Goal: Task Accomplishment & Management: Complete application form

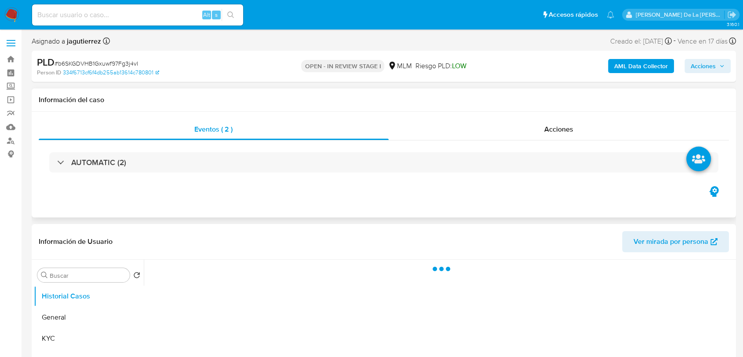
select select "10"
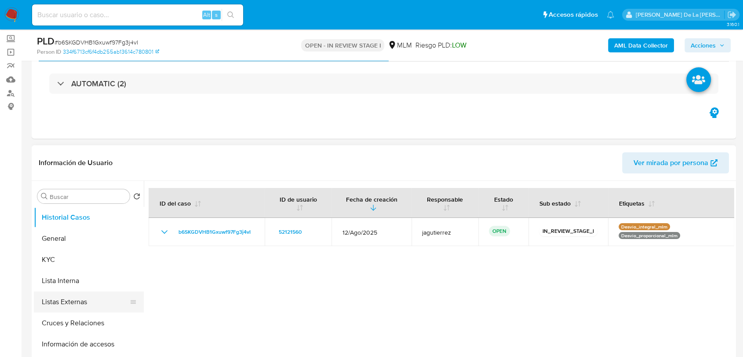
scroll to position [146, 0]
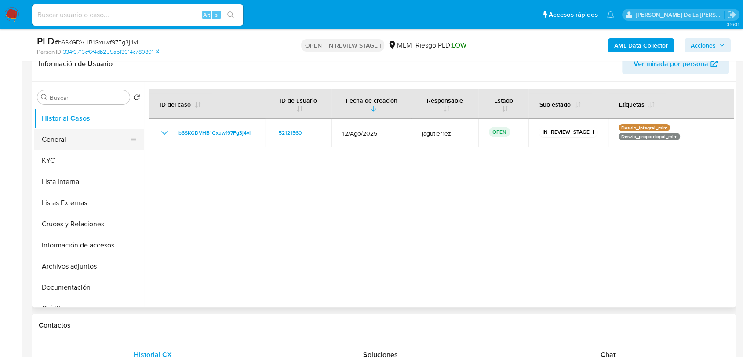
click at [58, 134] on button "General" at bounding box center [85, 139] width 103 height 21
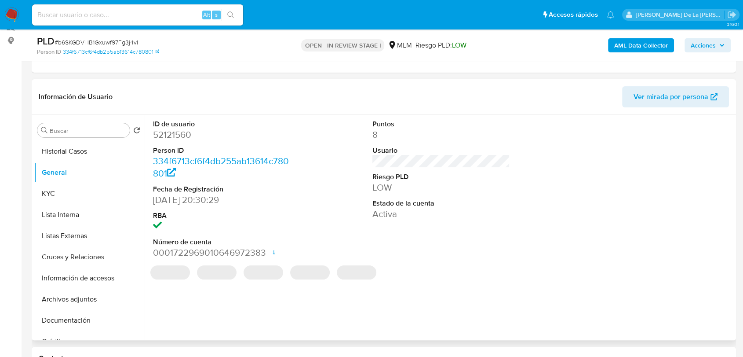
scroll to position [117, 0]
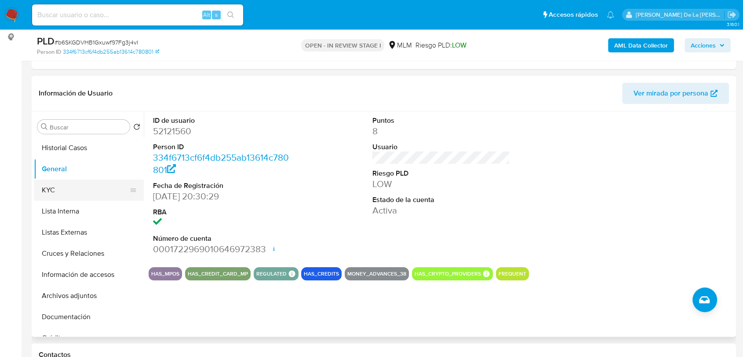
click at [64, 194] on button "KYC" at bounding box center [85, 189] width 103 height 21
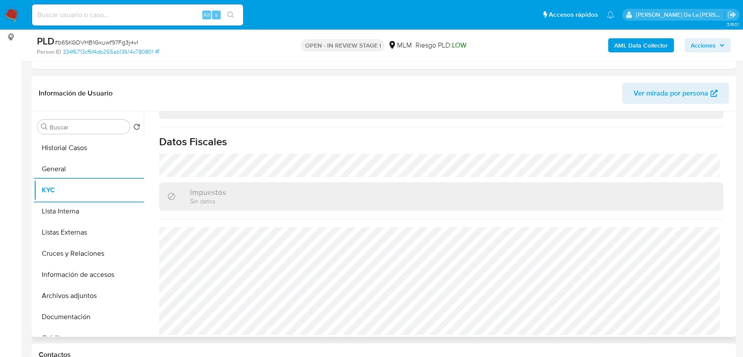
scroll to position [531, 0]
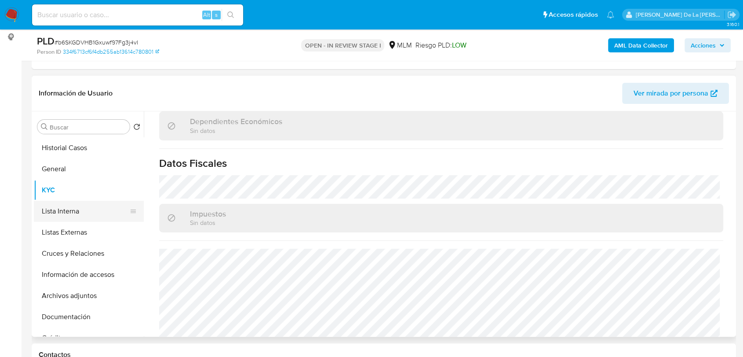
click at [53, 215] on button "Lista Interna" at bounding box center [85, 211] width 103 height 21
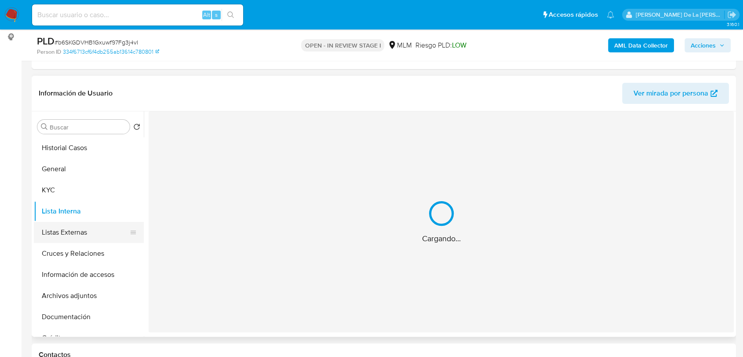
click at [66, 230] on button "Listas Externas" at bounding box center [85, 232] width 103 height 21
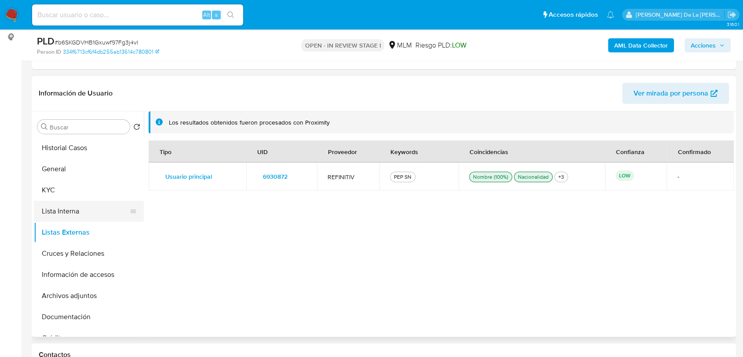
click at [48, 209] on button "Lista Interna" at bounding box center [85, 211] width 103 height 21
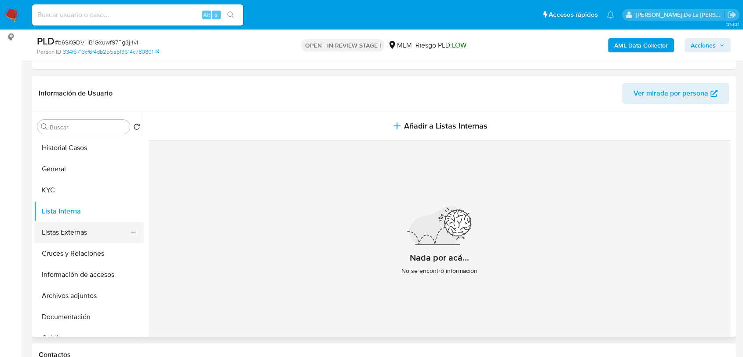
click at [61, 227] on button "Listas Externas" at bounding box center [85, 232] width 103 height 21
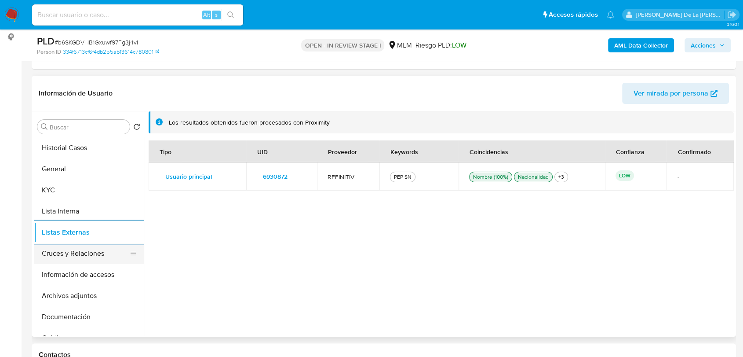
click at [88, 250] on button "Cruces y Relaciones" at bounding box center [85, 253] width 103 height 21
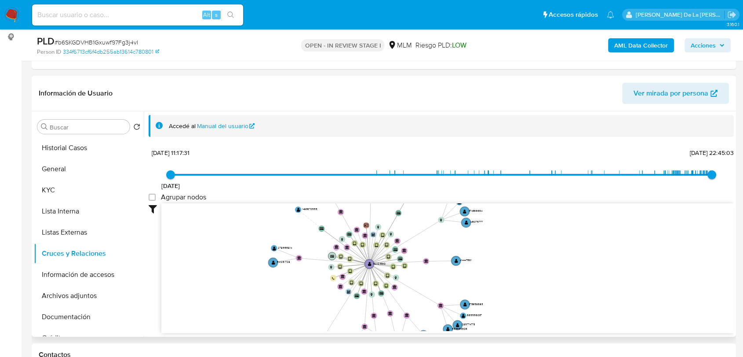
drag, startPoint x: 348, startPoint y: 230, endPoint x: 335, endPoint y: 256, distance: 29.1
click at [335, 256] on icon "device-5e6dceff08813b001732b2b7  user-52121560  52121560 device-61f4c25508813…" at bounding box center [447, 267] width 573 height 128
click at [84, 269] on button "Información de accesos" at bounding box center [85, 274] width 103 height 21
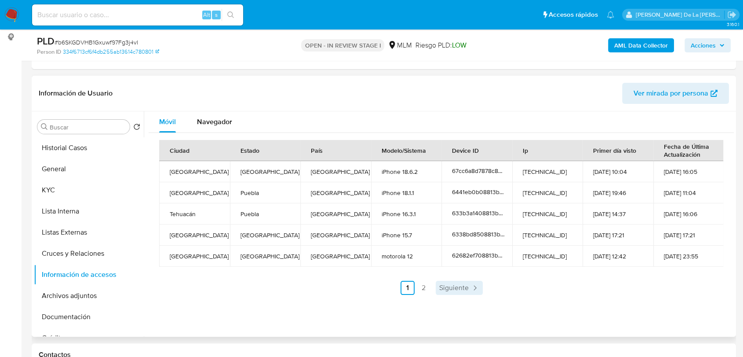
click at [446, 285] on span "Siguiente" at bounding box center [453, 287] width 29 height 7
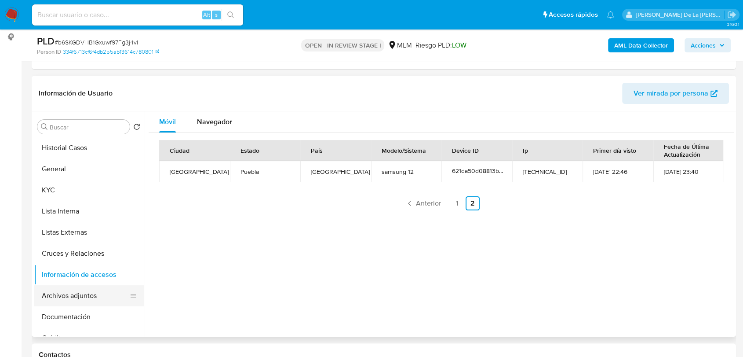
click at [56, 293] on button "Archivos adjuntos" at bounding box center [85, 295] width 103 height 21
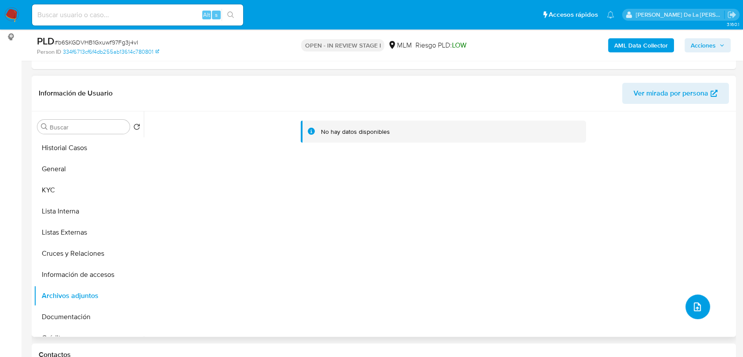
click at [694, 306] on icon "upload-file" at bounding box center [697, 306] width 7 height 9
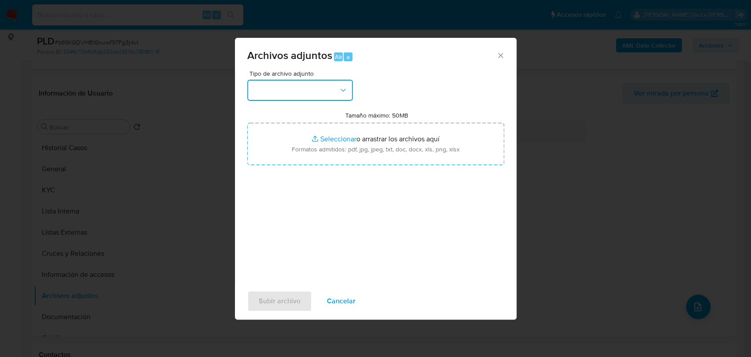
click at [274, 97] on button "button" at bounding box center [300, 90] width 106 height 21
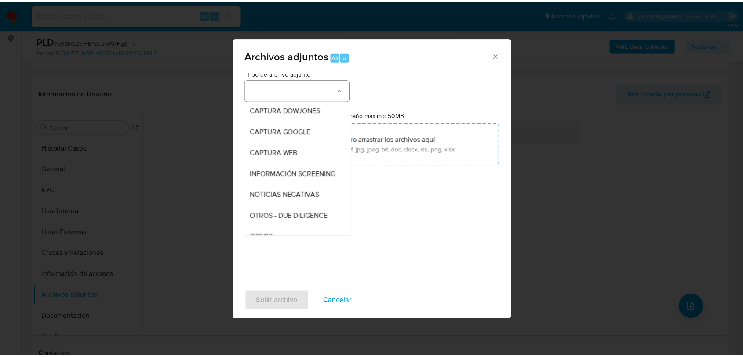
scroll to position [46, 0]
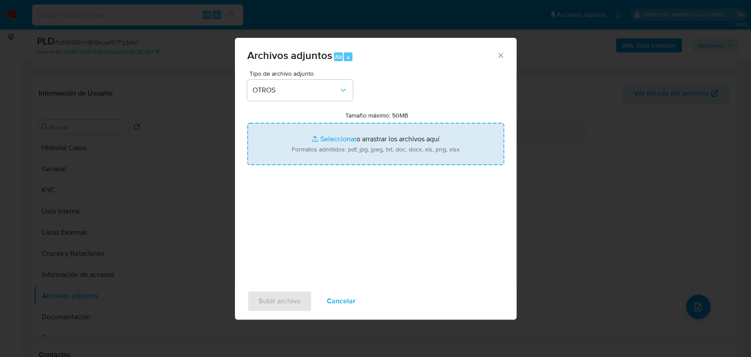
type input "C:\fakepath\52121560_IVAN SERRATOS OCANA_JUL2025.pdf"
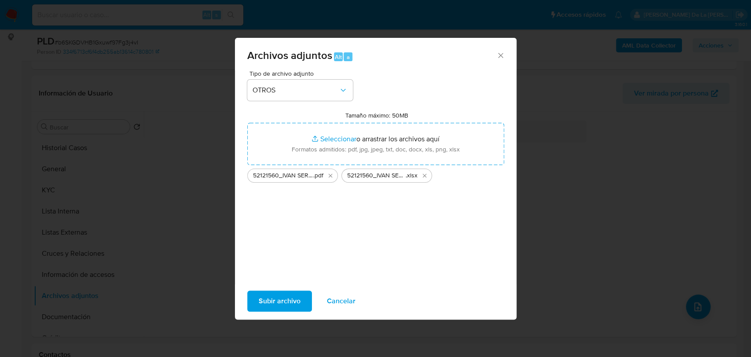
click at [277, 300] on span "Subir archivo" at bounding box center [280, 300] width 42 height 19
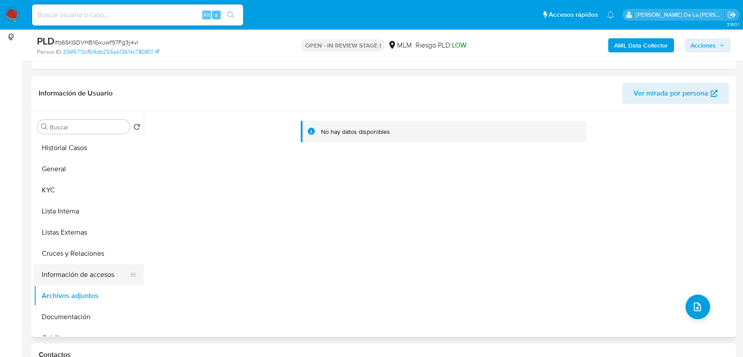
click at [88, 275] on button "Información de accesos" at bounding box center [85, 274] width 103 height 21
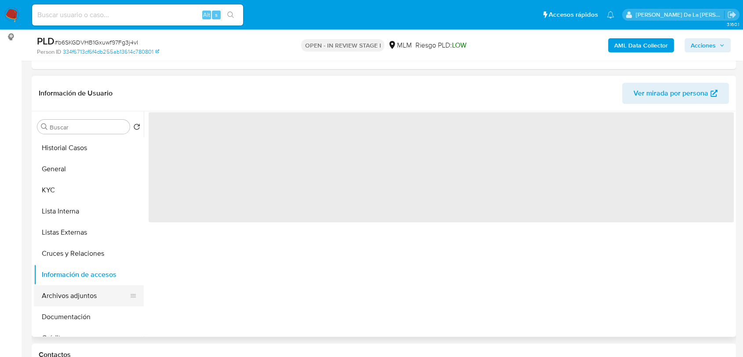
click at [74, 292] on button "Archivos adjuntos" at bounding box center [85, 295] width 103 height 21
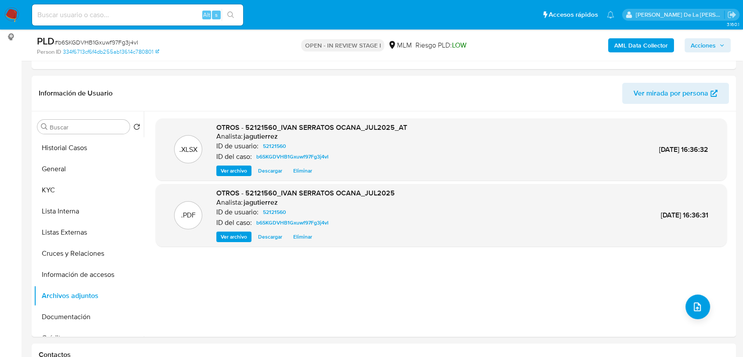
click at [700, 49] on span "Acciones" at bounding box center [703, 45] width 25 height 14
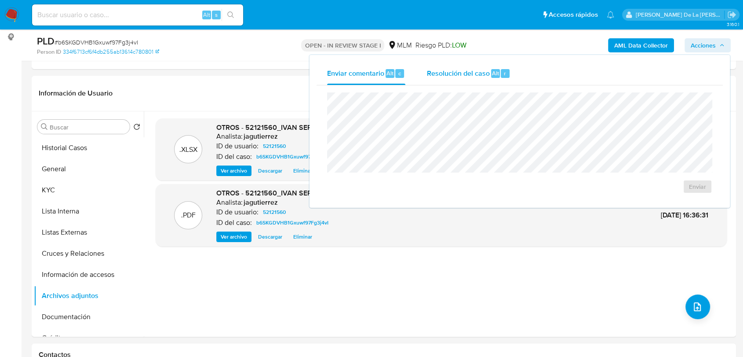
click at [467, 77] on span "Resolución del caso" at bounding box center [458, 73] width 63 height 10
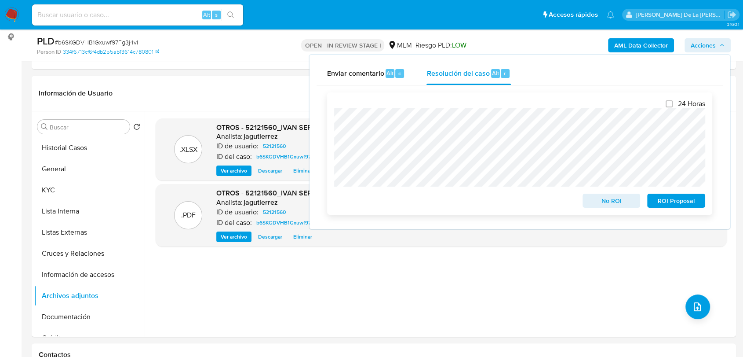
click at [689, 203] on span "ROI Proposal" at bounding box center [676, 200] width 46 height 12
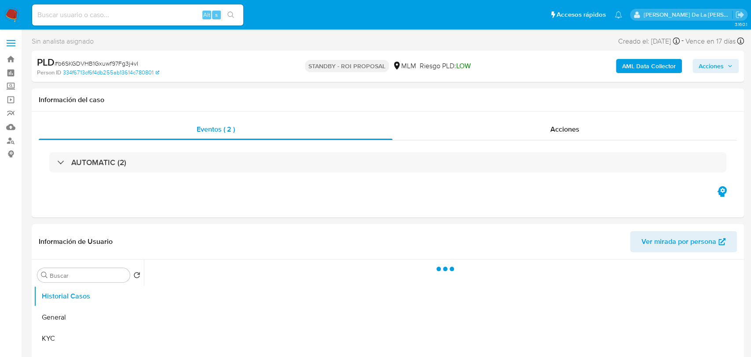
select select "10"
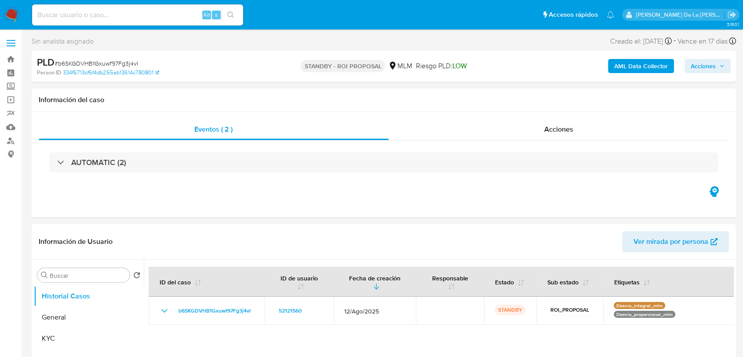
click at [4, 15] on img at bounding box center [11, 14] width 15 height 15
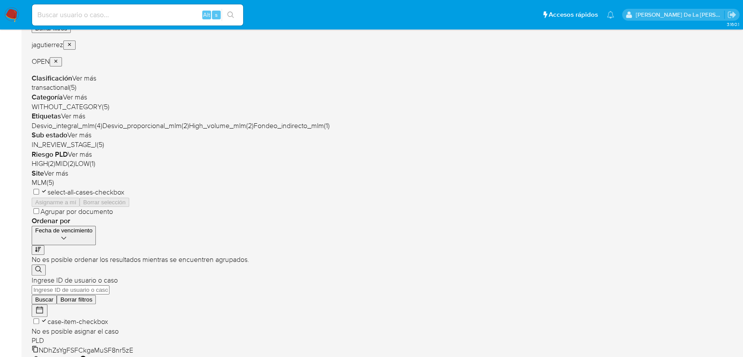
scroll to position [130, 0]
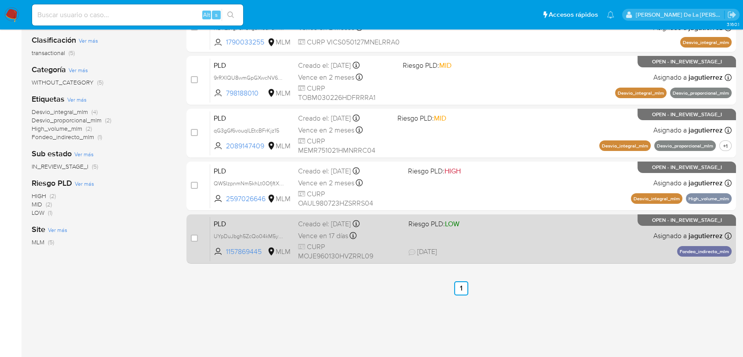
click at [468, 244] on div "PLD UYpDuJbgh5ZcQo04kM5y35t9 1157869445 MLM Riesgo PLD: LOW Creado el: 12/08/20…" at bounding box center [471, 238] width 522 height 44
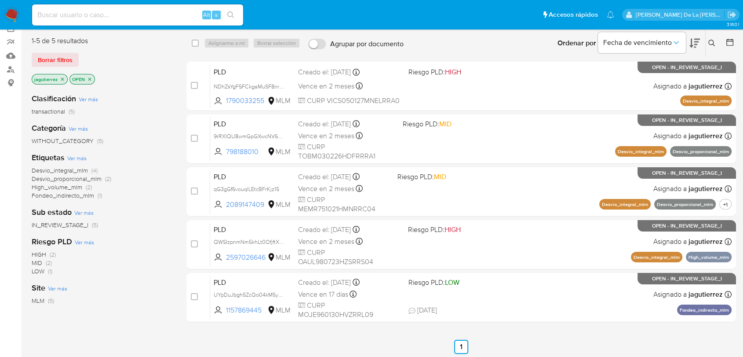
scroll to position [0, 0]
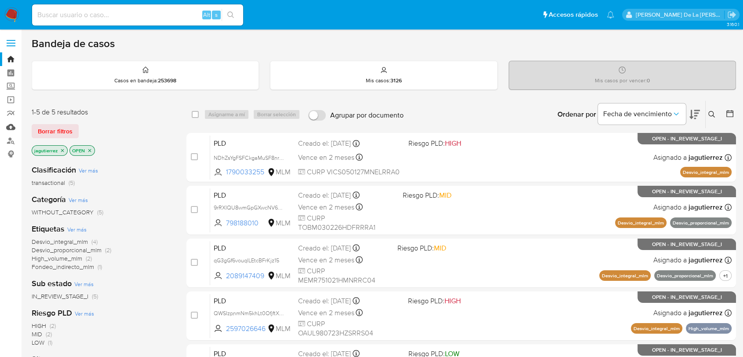
click at [13, 122] on link "Mulan" at bounding box center [52, 127] width 105 height 14
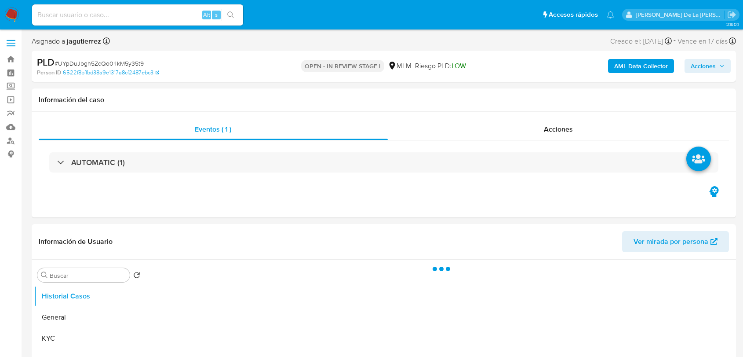
select select "10"
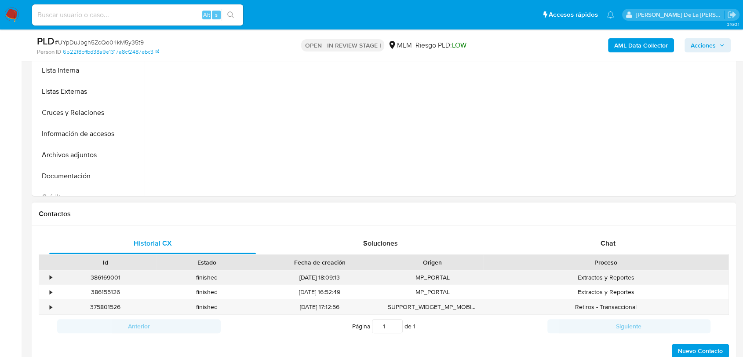
scroll to position [293, 0]
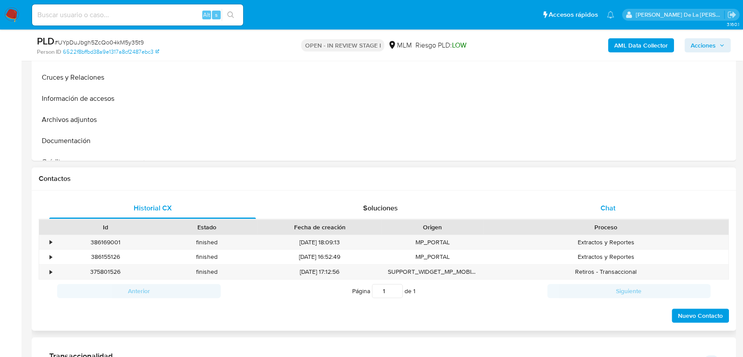
click at [640, 208] on div "Chat" at bounding box center [608, 207] width 207 height 21
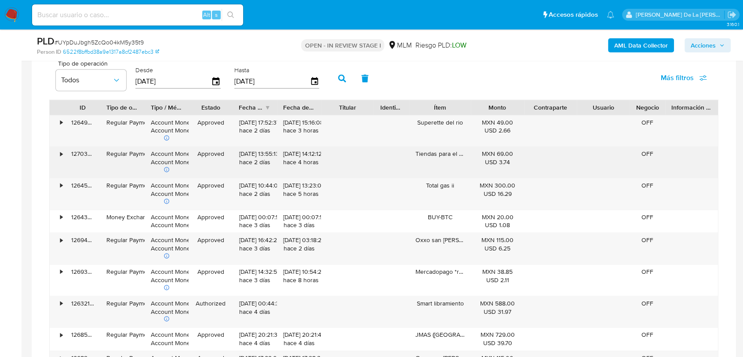
scroll to position [781, 0]
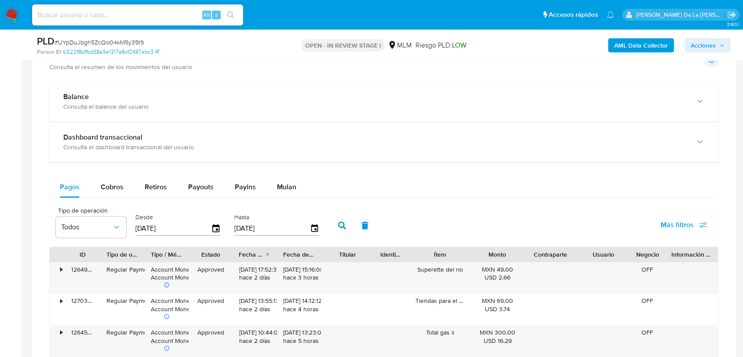
drag, startPoint x: 572, startPoint y: 68, endPoint x: 573, endPoint y: 63, distance: 4.7
click at [572, 67] on div "Transaccionalidad Consulta el resumen de los movimientos del usuario Informació…" at bounding box center [383, 60] width 669 height 22
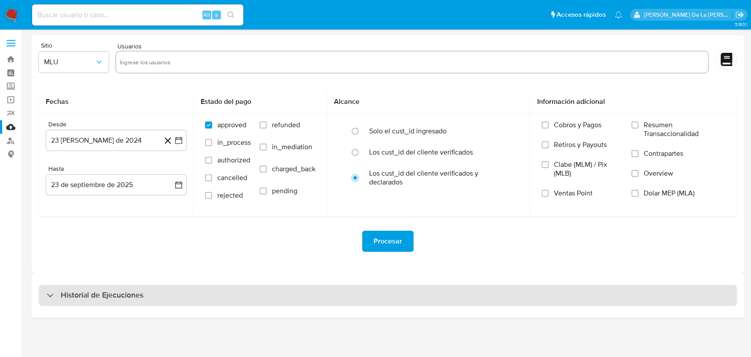
click at [51, 300] on div "Historial de Ejecuciones" at bounding box center [388, 295] width 698 height 21
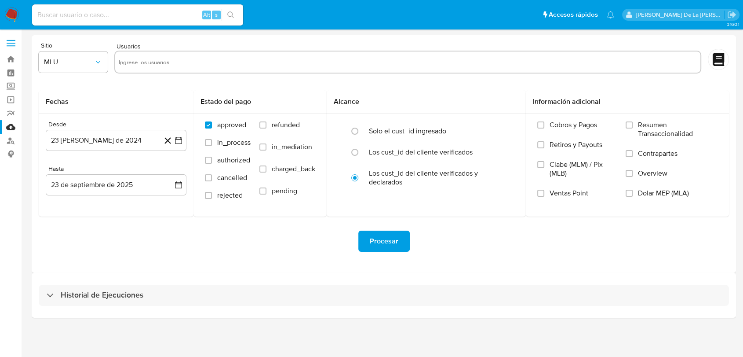
select select "10"
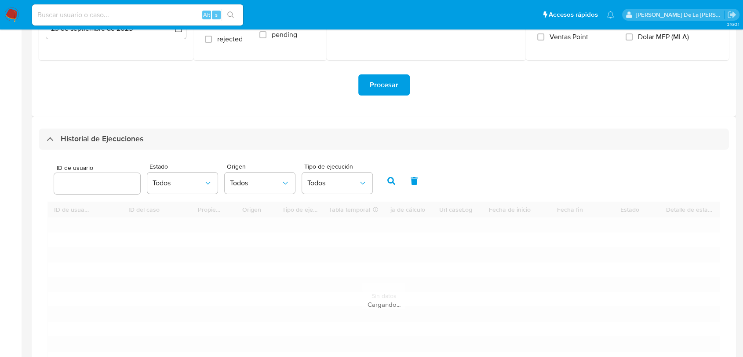
scroll to position [195, 0]
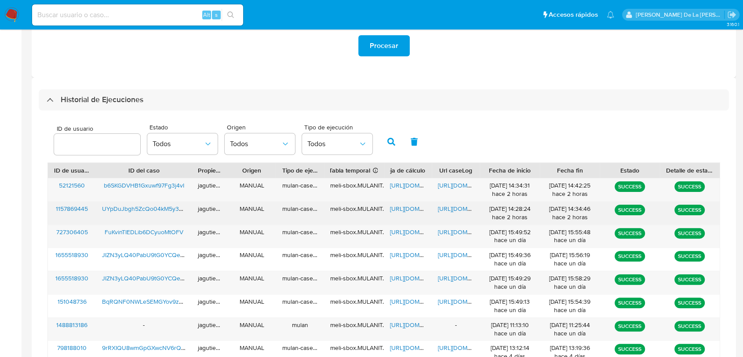
click at [399, 209] on span "https://docs.google.com/spreadsheets/d/1aHMk8yNZTbdIpAmNGsMpvVAYYMMhAIYJKapvrPO…" at bounding box center [420, 208] width 61 height 9
click at [447, 206] on span "https://docs.google.com/document/d/1SEz82c7SbhQcxSY971rvR9gq9QFGN3BU4PP7ZGRuJQs…" at bounding box center [468, 208] width 61 height 9
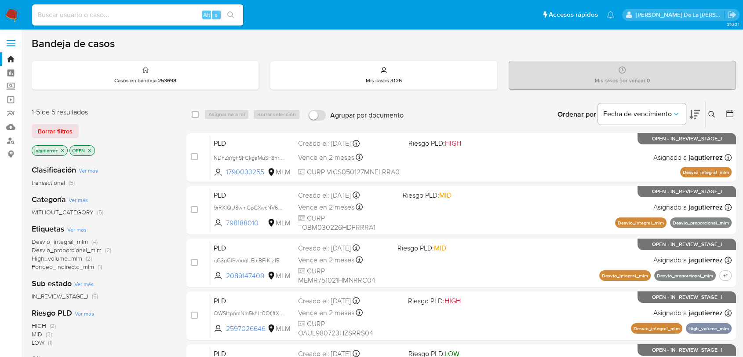
click at [58, 150] on p "jagutierrez" at bounding box center [49, 151] width 35 height 10
click at [63, 151] on icon "close-filter" at bounding box center [62, 150] width 5 height 5
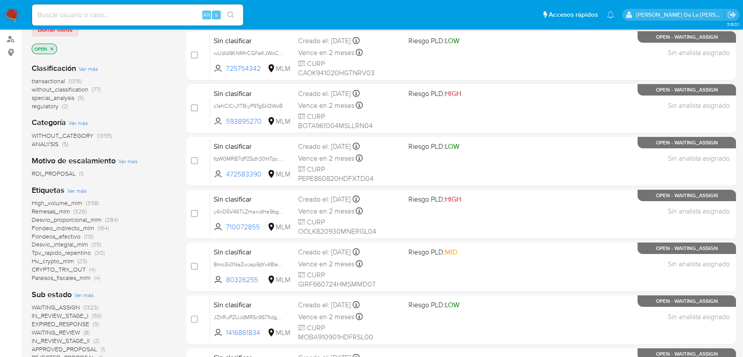
scroll to position [101, 0]
click at [65, 174] on span "ROI_PROPOSAL" at bounding box center [54, 173] width 44 height 9
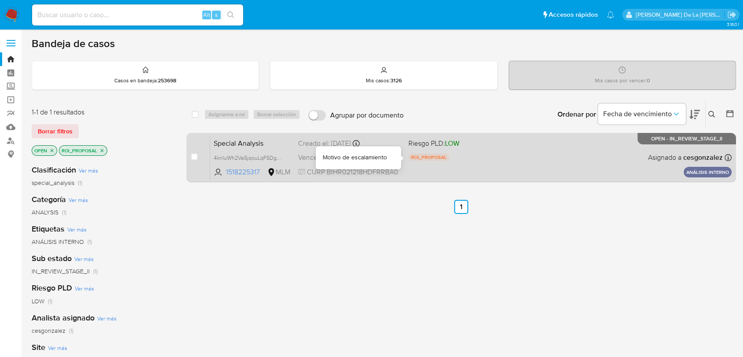
click at [482, 161] on div "ROI_PROPOSAL" at bounding box center [460, 158] width 103 height 10
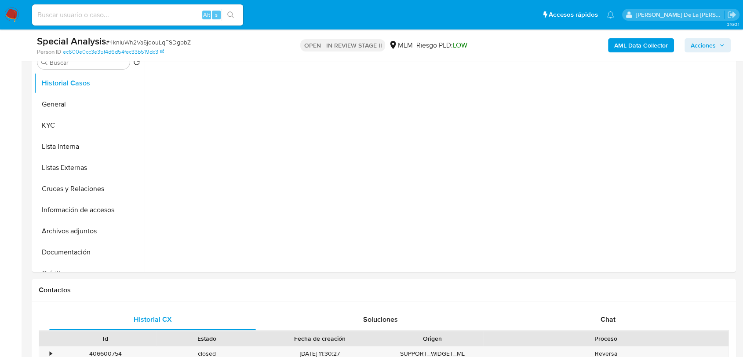
select select "10"
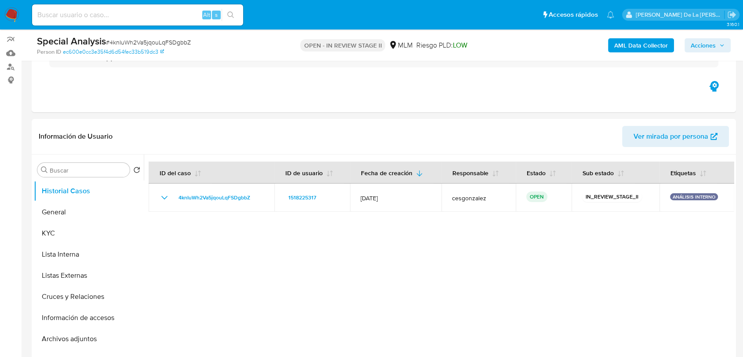
scroll to position [73, 0]
click at [106, 204] on button "General" at bounding box center [85, 212] width 103 height 21
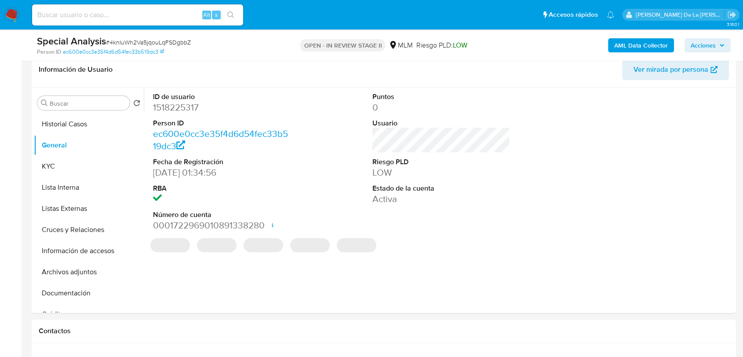
scroll to position [141, 0]
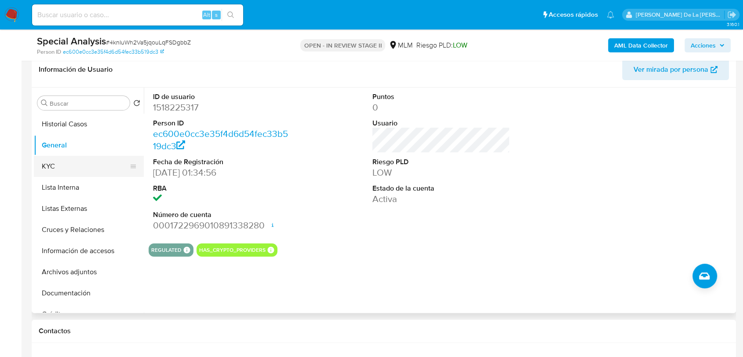
click at [73, 164] on button "KYC" at bounding box center [85, 166] width 103 height 21
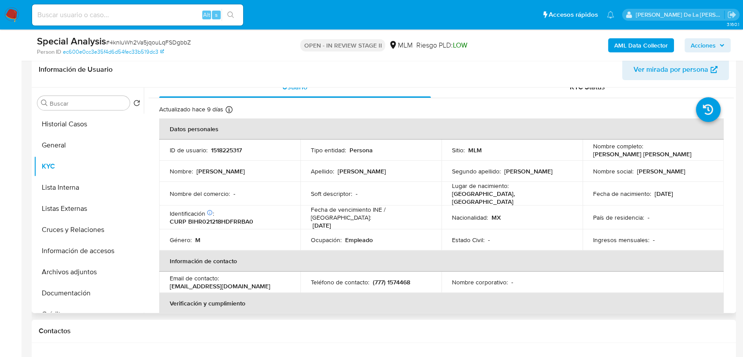
scroll to position [0, 0]
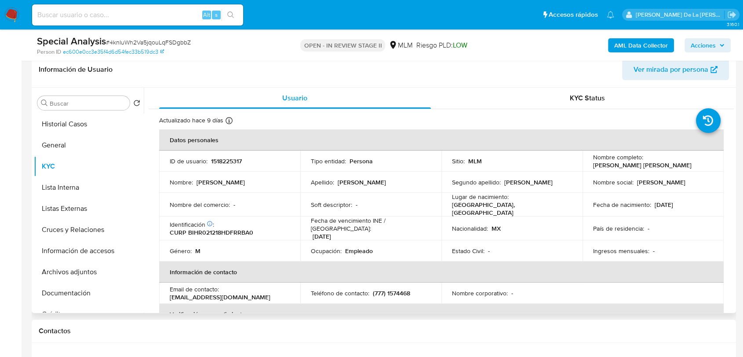
click at [570, 88] on div "KYC Status" at bounding box center [588, 98] width 272 height 21
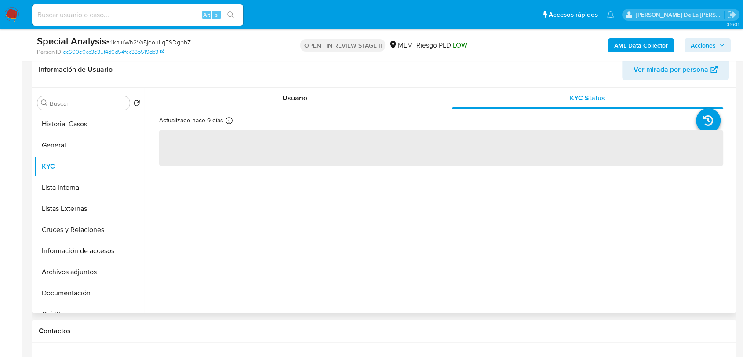
scroll to position [51, 0]
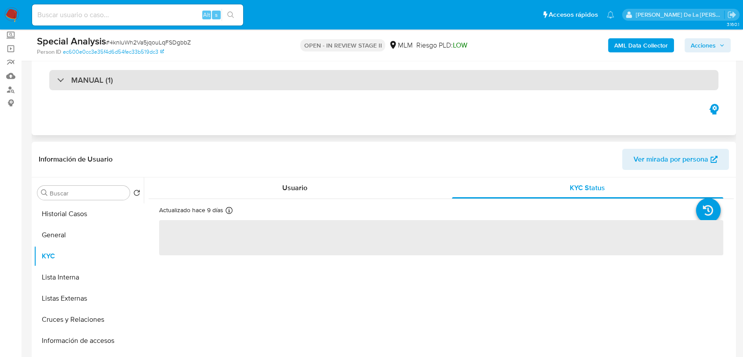
click at [62, 70] on div "MANUAL (1)" at bounding box center [383, 80] width 669 height 20
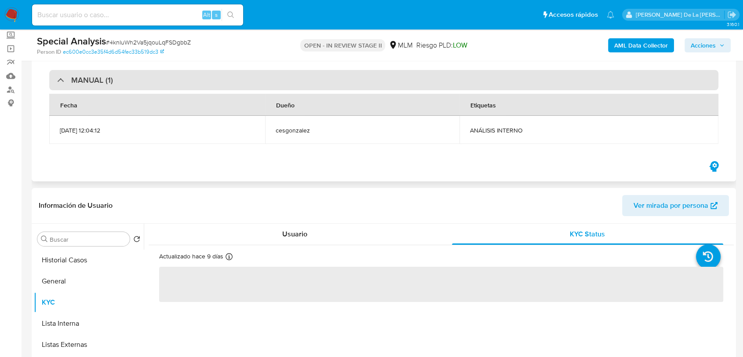
click at [62, 72] on div "MANUAL (1)" at bounding box center [383, 80] width 669 height 20
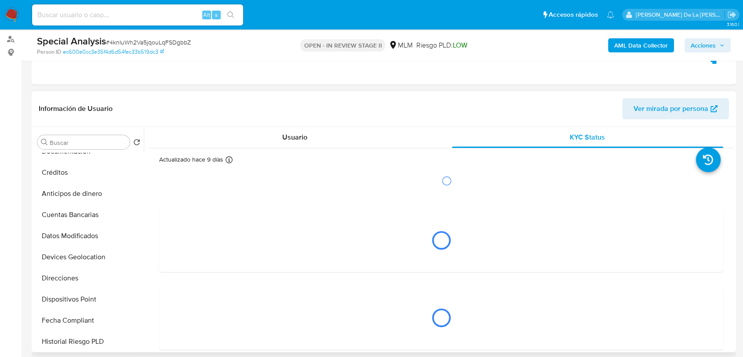
scroll to position [0, 0]
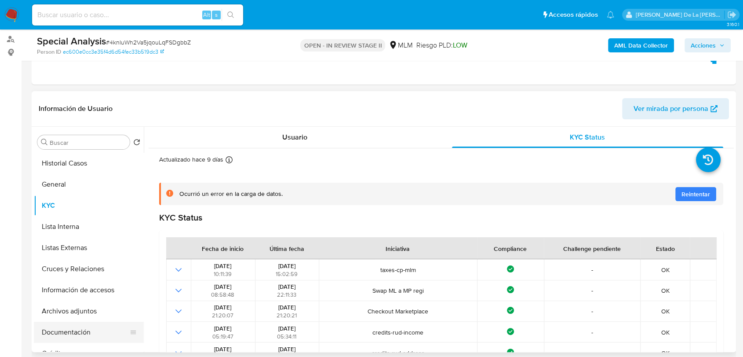
click at [64, 329] on button "Documentación" at bounding box center [85, 331] width 103 height 21
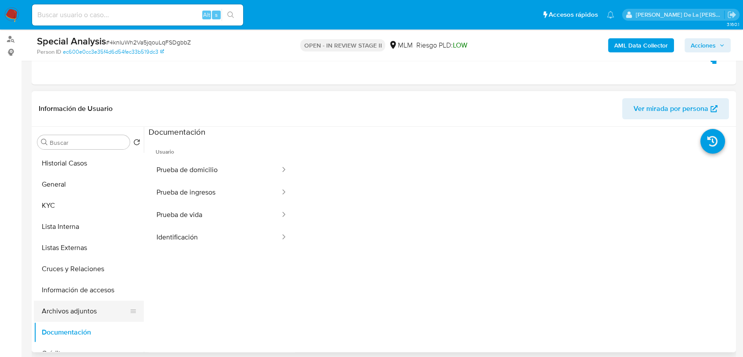
click at [70, 310] on button "Archivos adjuntos" at bounding box center [85, 310] width 103 height 21
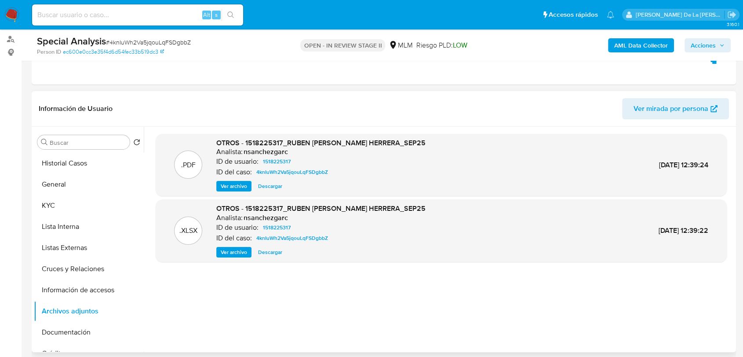
click at [232, 183] on span "Ver archivo" at bounding box center [234, 186] width 26 height 9
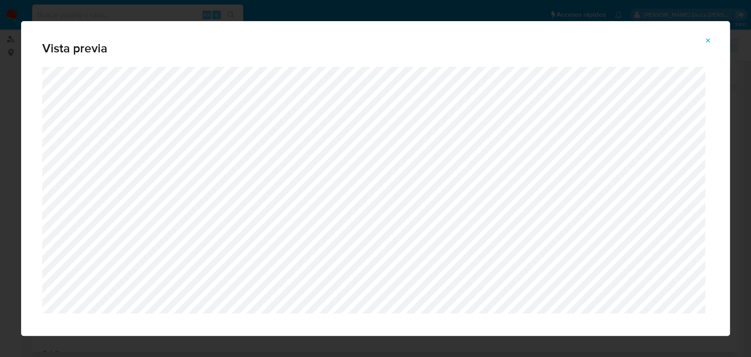
click at [709, 39] on icon "Attachment preview" at bounding box center [707, 40] width 7 height 7
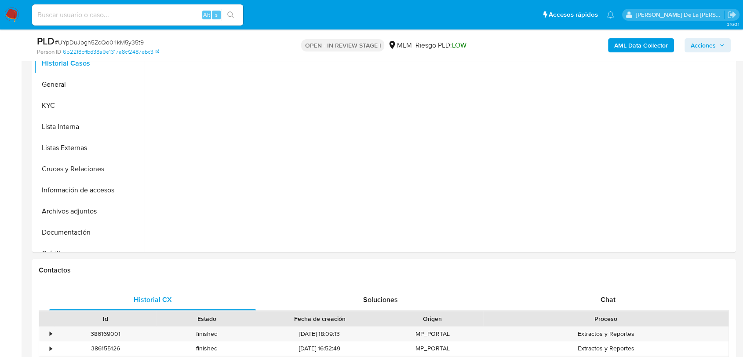
scroll to position [401, 0]
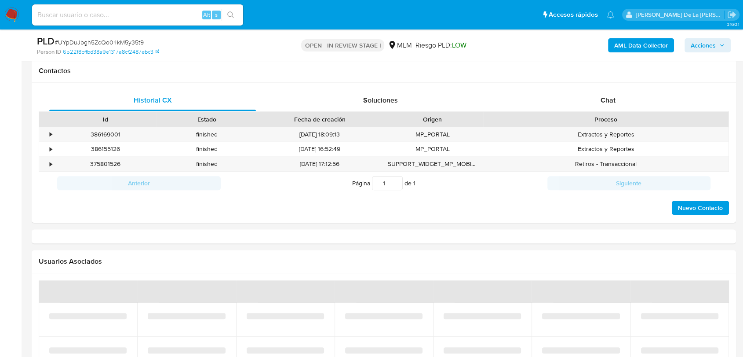
select select "10"
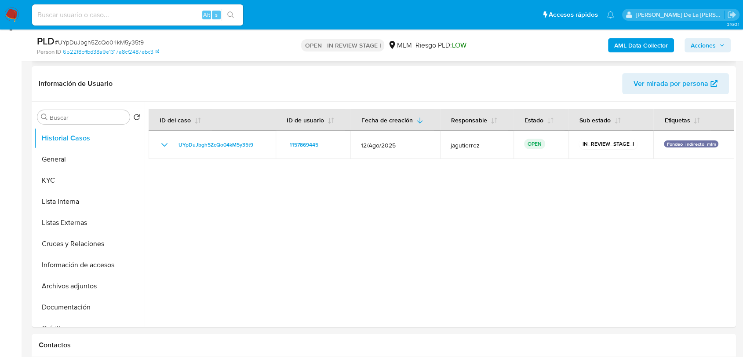
scroll to position [127, 0]
click at [94, 170] on button "KYC" at bounding box center [85, 180] width 103 height 21
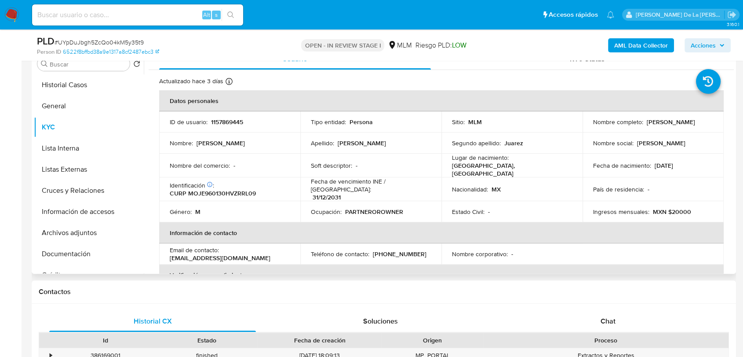
scroll to position [179, 0]
drag, startPoint x: 643, startPoint y: 122, endPoint x: 704, endPoint y: 128, distance: 61.3
click at [704, 128] on td "Nombre completo : Elias Morales Juarez" at bounding box center [653, 122] width 141 height 21
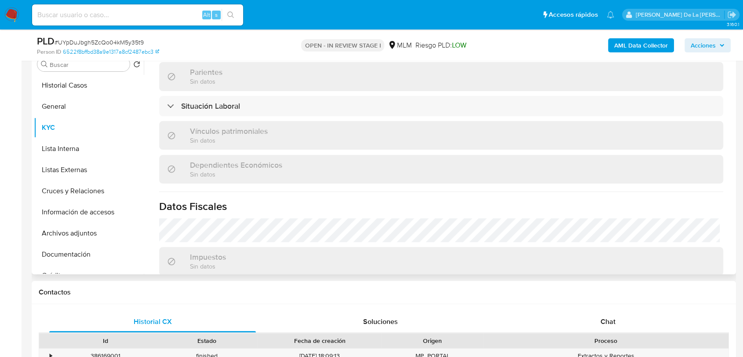
scroll to position [420, 0]
click at [188, 111] on div "Actualizado hace 3 días Creado: 09/07/2022 22:48:11 Actualizado: 20/09/2025 21:…" at bounding box center [441, 28] width 585 height 755
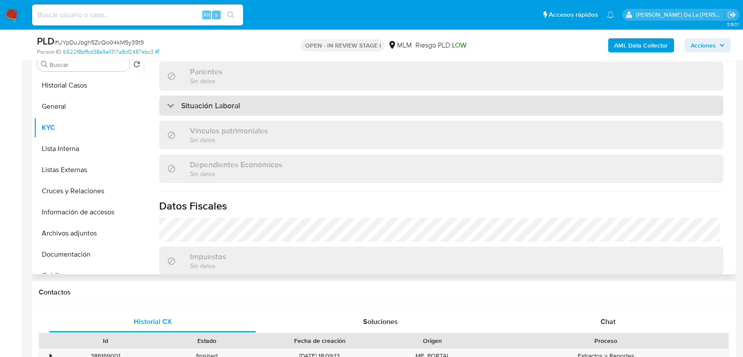
click at [181, 101] on h3 "Situación Laboral" at bounding box center [210, 106] width 59 height 10
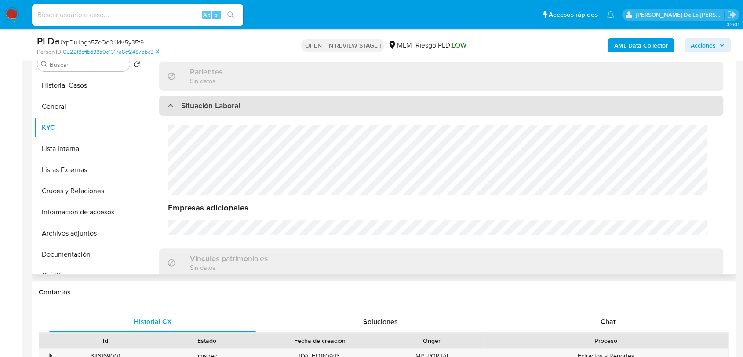
click at [181, 101] on h3 "Situación Laboral" at bounding box center [210, 106] width 59 height 10
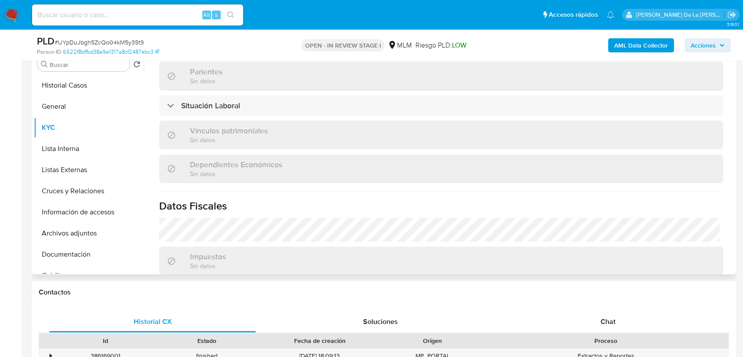
scroll to position [547, 0]
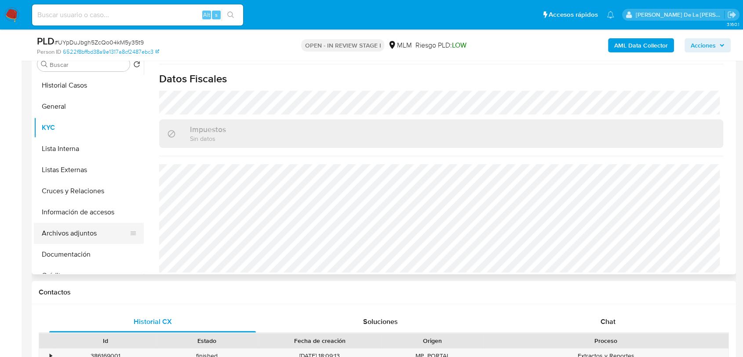
click at [87, 223] on button "Archivos adjuntos" at bounding box center [85, 233] width 103 height 21
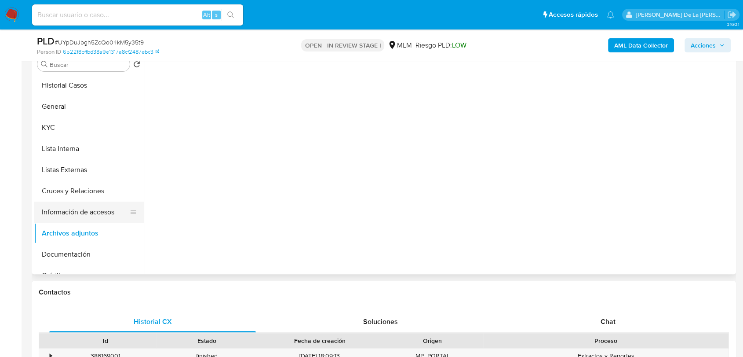
click at [80, 213] on button "Información de accesos" at bounding box center [85, 211] width 103 height 21
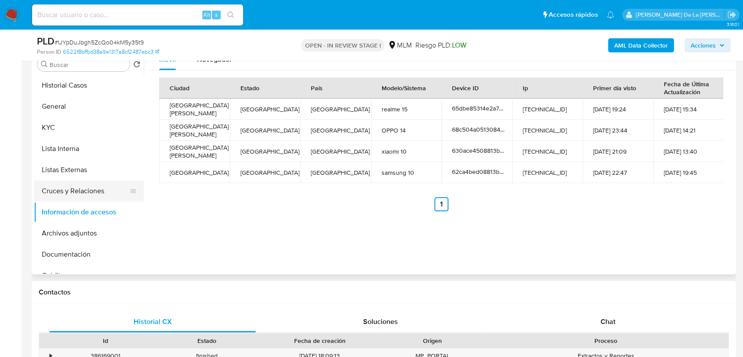
click at [66, 192] on button "Cruces y Relaciones" at bounding box center [85, 190] width 103 height 21
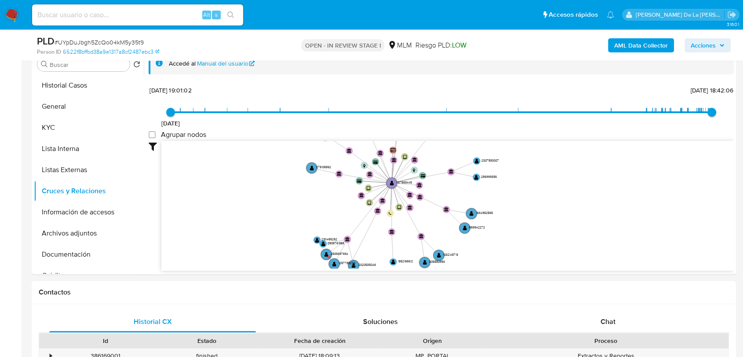
drag, startPoint x: 342, startPoint y: 192, endPoint x: 345, endPoint y: 277, distance: 85.4
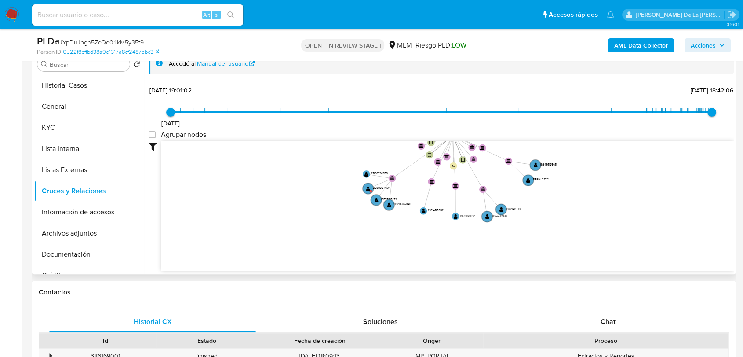
drag, startPoint x: 303, startPoint y: 252, endPoint x: 362, endPoint y: 203, distance: 76.5
click at [362, 203] on icon "device-62ca4bed08813b00183a46bd  user-1157869445  1157869445 user-1271994324 …" at bounding box center [447, 205] width 573 height 128
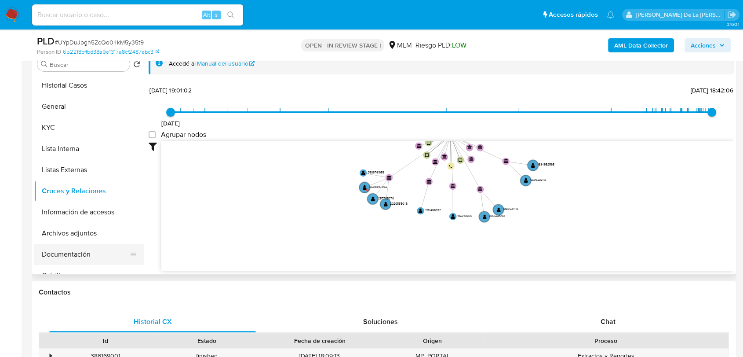
click at [75, 253] on button "Documentación" at bounding box center [85, 254] width 103 height 21
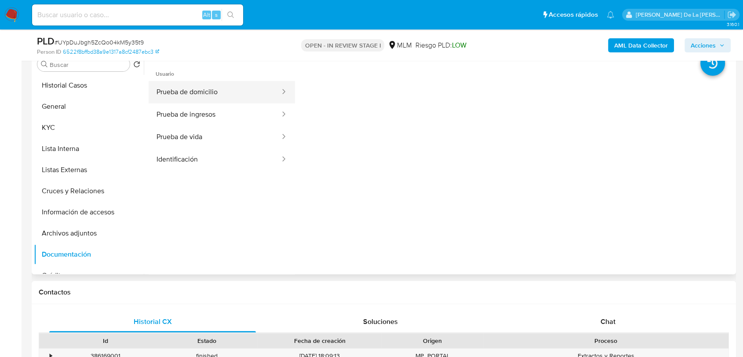
click at [185, 97] on button "Prueba de domicilio" at bounding box center [215, 92] width 132 height 22
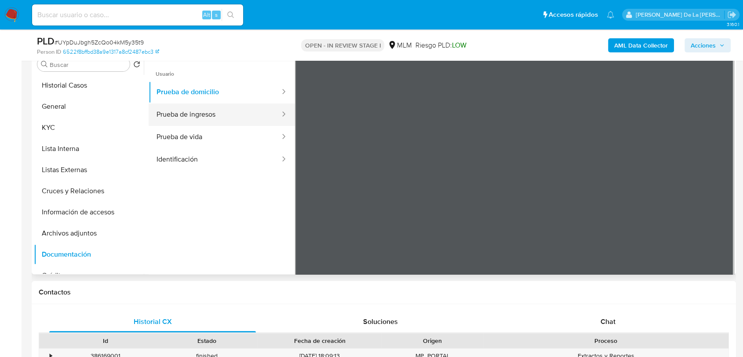
click at [241, 117] on button "Prueba de ingresos" at bounding box center [215, 114] width 132 height 22
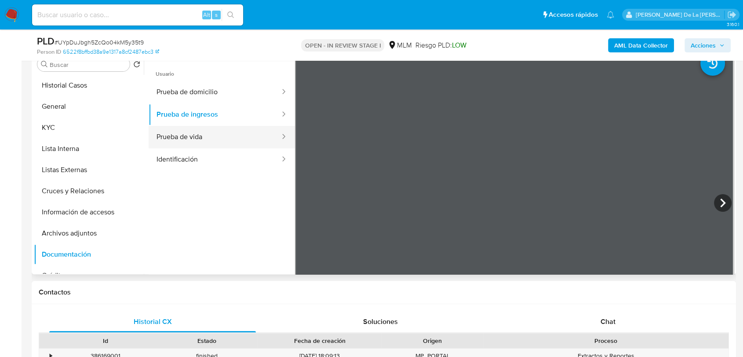
click at [201, 136] on button "Prueba de vida" at bounding box center [215, 137] width 132 height 22
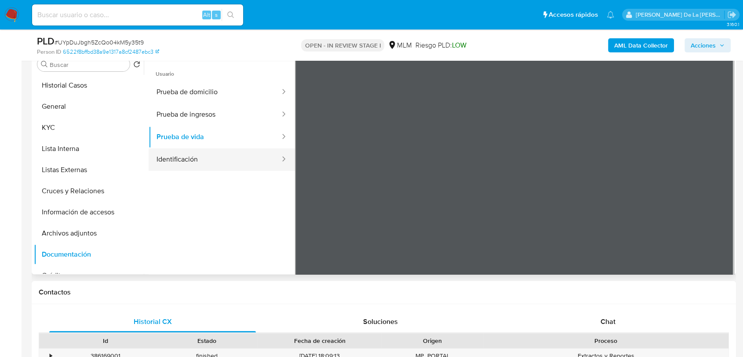
click at [252, 163] on button "Identificación" at bounding box center [215, 159] width 132 height 22
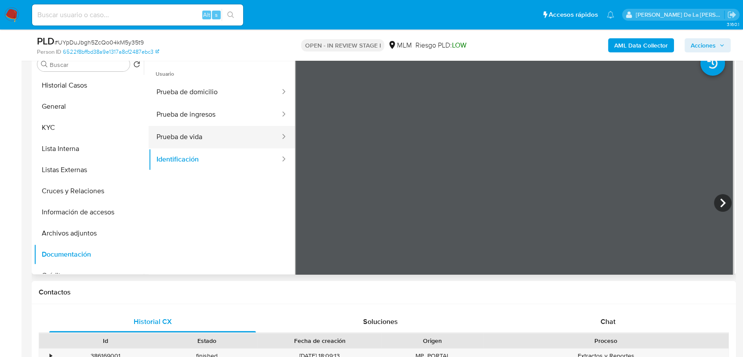
click at [190, 137] on button "Prueba de vida" at bounding box center [215, 137] width 132 height 22
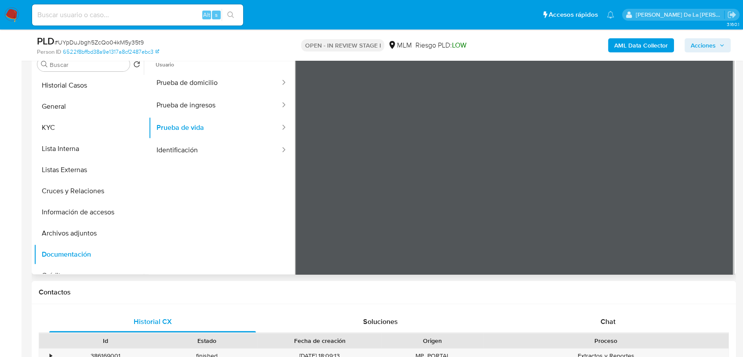
scroll to position [10, 0]
click at [228, 154] on button "Identificación" at bounding box center [215, 150] width 132 height 22
click at [592, 321] on div "Chat" at bounding box center [608, 321] width 207 height 21
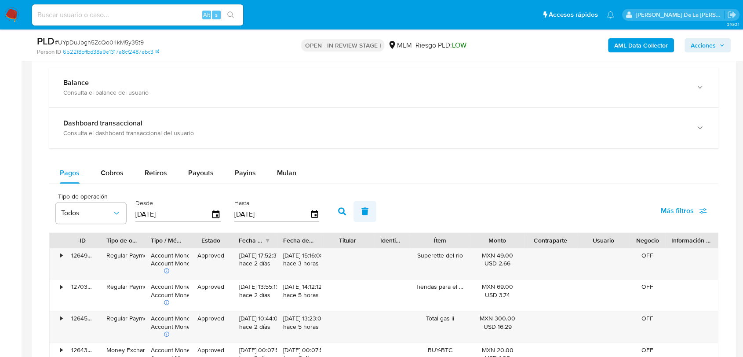
scroll to position [795, 0]
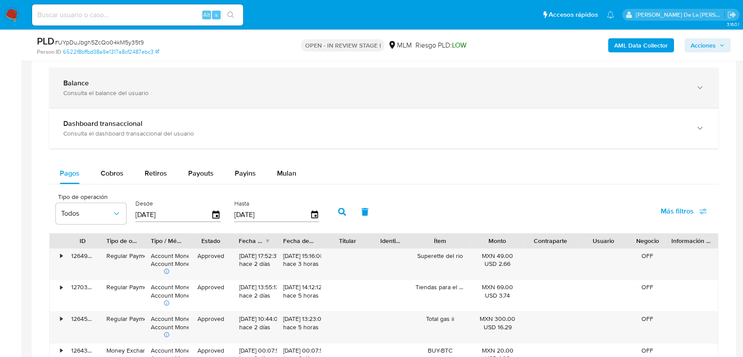
click at [219, 94] on div "Consulta el balance del usuario" at bounding box center [375, 93] width 624 height 8
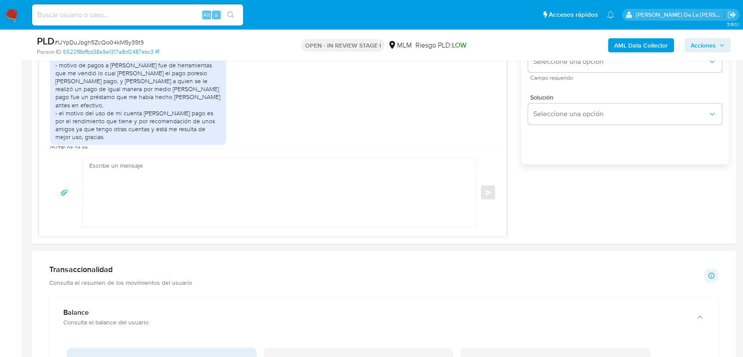
scroll to position [692, 0]
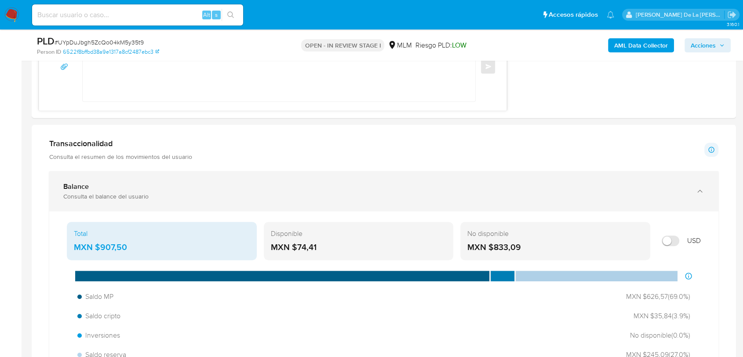
click at [137, 182] on div "Balance" at bounding box center [375, 186] width 624 height 9
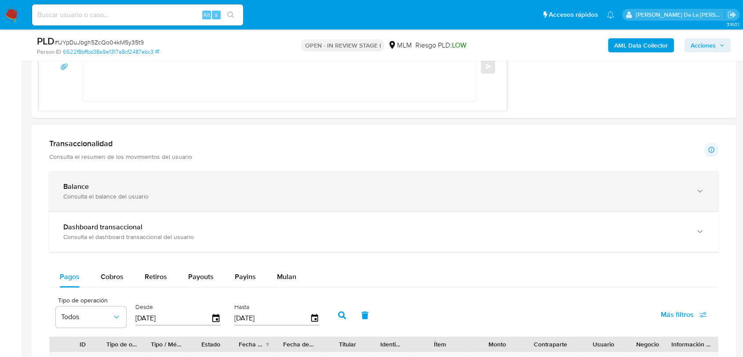
click at [267, 203] on div "Balance Consulta el balance del usuario" at bounding box center [383, 191] width 669 height 40
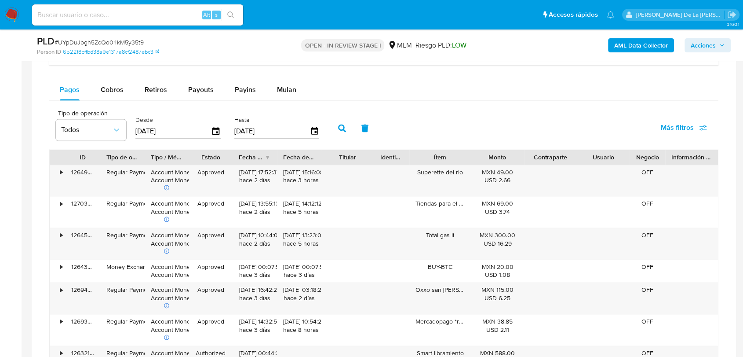
scroll to position [1254, 0]
click at [120, 92] on span "Cobros" at bounding box center [112, 89] width 23 height 10
select select "10"
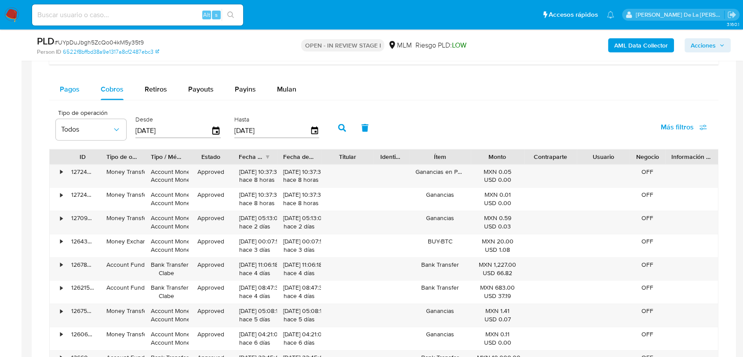
click at [73, 91] on span "Pagos" at bounding box center [70, 89] width 20 height 10
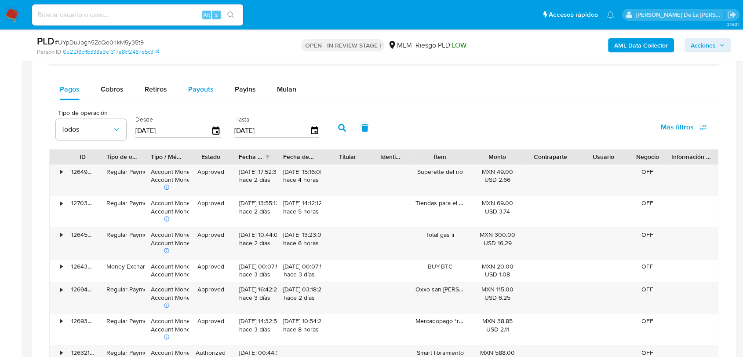
click at [211, 87] on span "Payouts" at bounding box center [201, 89] width 26 height 10
select select "10"
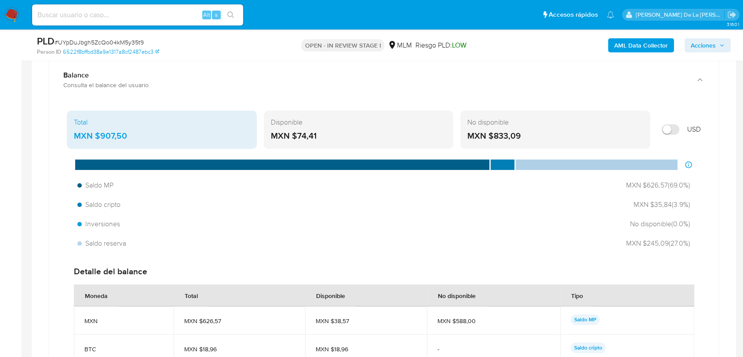
scroll to position [804, 0]
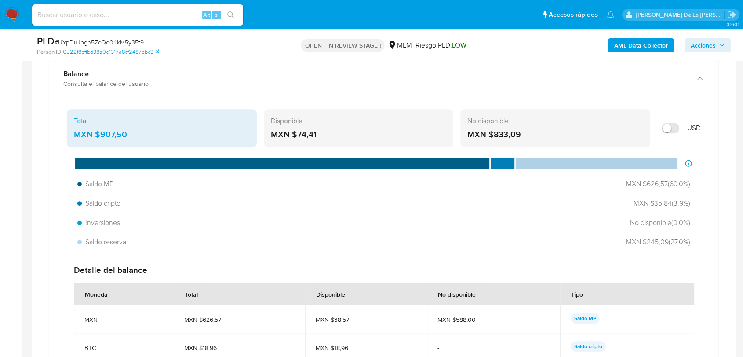
click at [473, 129] on div "MXN $833,09" at bounding box center [555, 134] width 176 height 11
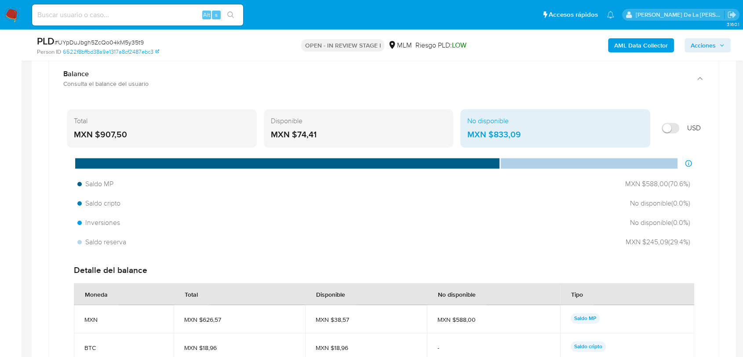
click at [522, 142] on div "No disponible MXN $833,09" at bounding box center [555, 128] width 190 height 39
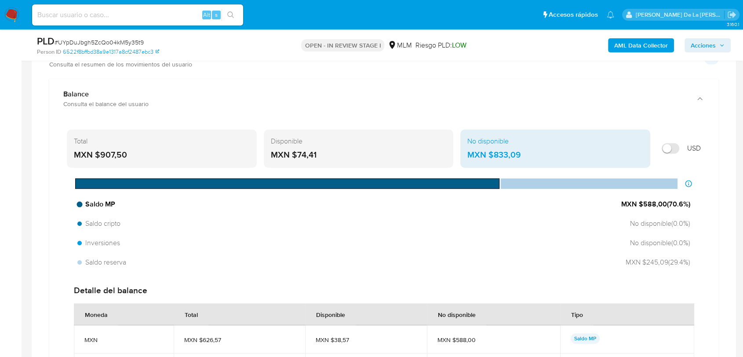
scroll to position [779, 0]
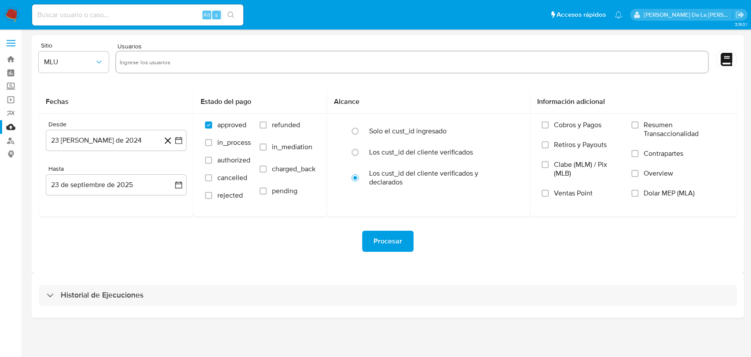
click at [151, 26] on div "Alt s" at bounding box center [137, 15] width 211 height 25
click at [150, 18] on input at bounding box center [137, 14] width 211 height 11
paste input "2210619522"
type input "2210619522"
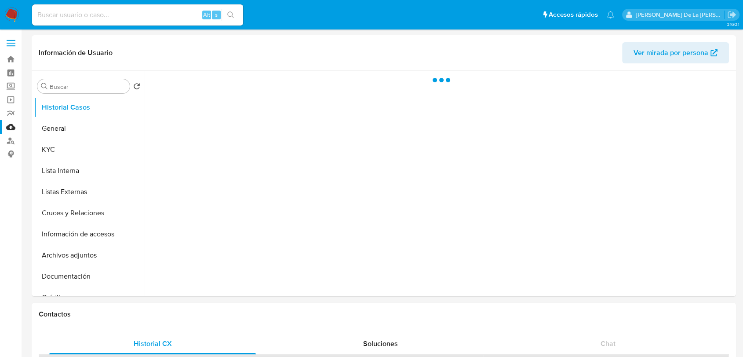
select select "10"
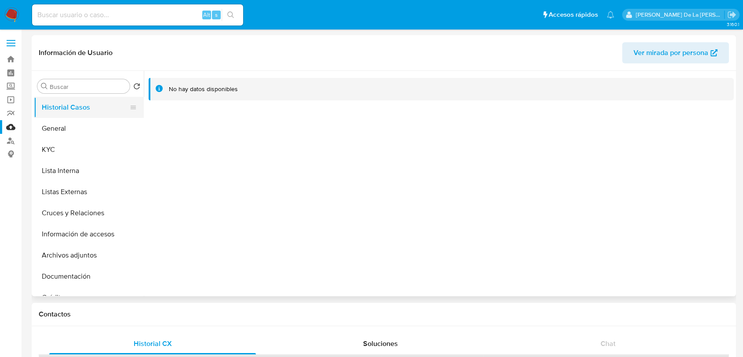
click at [75, 116] on button "Historial Casos" at bounding box center [85, 107] width 103 height 21
click at [73, 117] on button "Historial Casos" at bounding box center [85, 107] width 103 height 21
click at [85, 123] on button "General" at bounding box center [85, 128] width 103 height 21
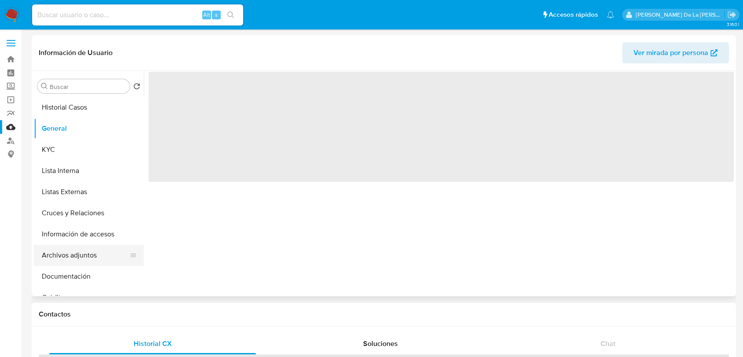
scroll to position [49, 0]
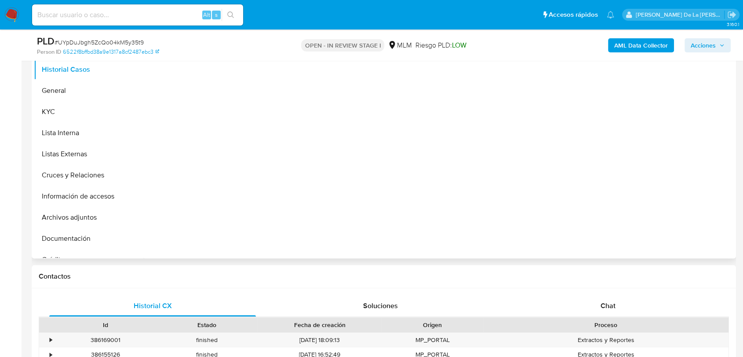
select select "10"
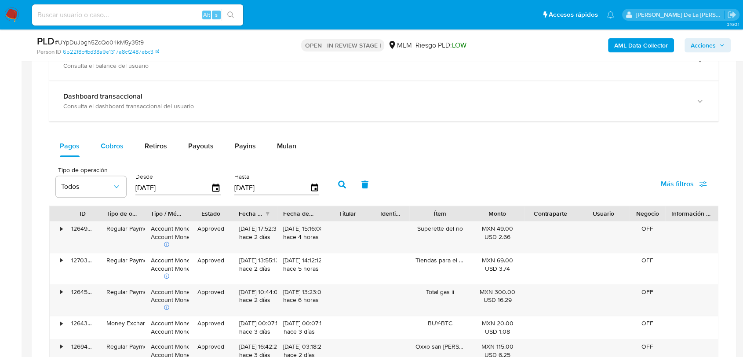
scroll to position [635, 0]
click at [117, 144] on span "Cobros" at bounding box center [112, 147] width 23 height 10
select select "10"
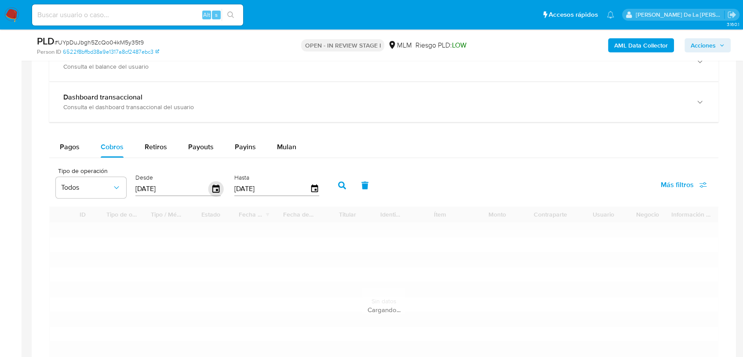
click at [219, 188] on icon "button" at bounding box center [215, 188] width 15 height 15
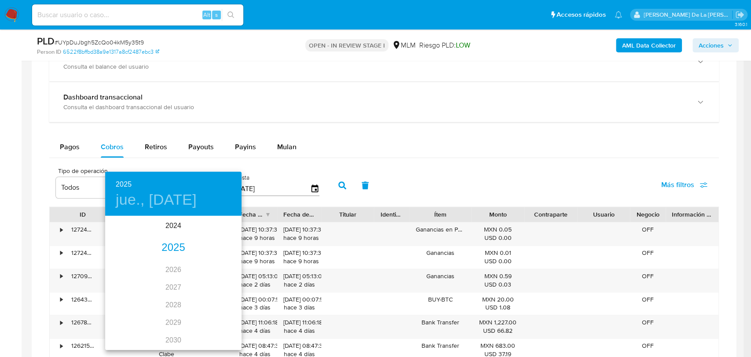
click at [176, 253] on div "2025" at bounding box center [173, 248] width 136 height 18
click at [219, 234] on div "mar." at bounding box center [218, 233] width 45 height 33
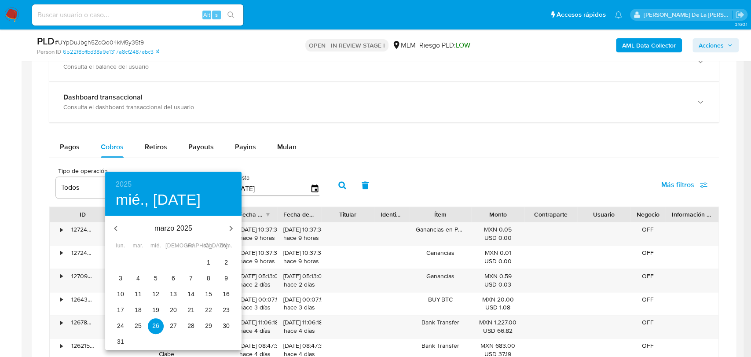
click at [206, 259] on span "1" at bounding box center [209, 262] width 16 height 9
type input "[DATE]"
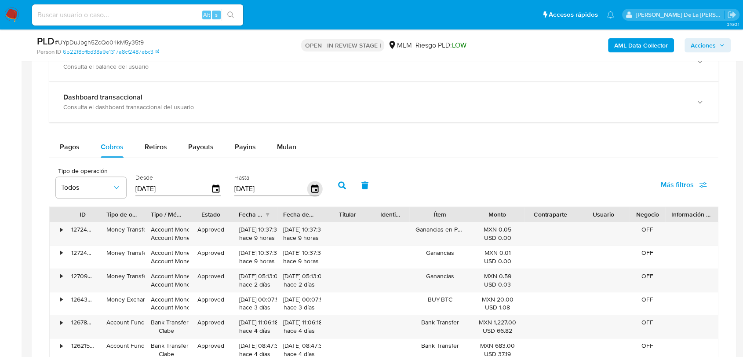
click at [315, 187] on icon "button" at bounding box center [314, 188] width 15 height 15
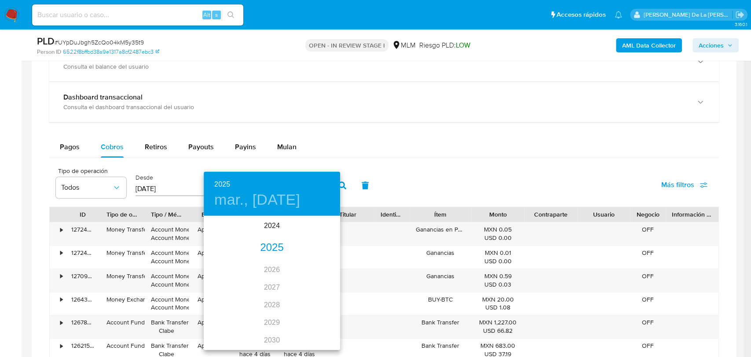
click at [265, 245] on div "2025" at bounding box center [272, 248] width 136 height 18
click at [314, 265] on div "jun." at bounding box center [317, 266] width 45 height 33
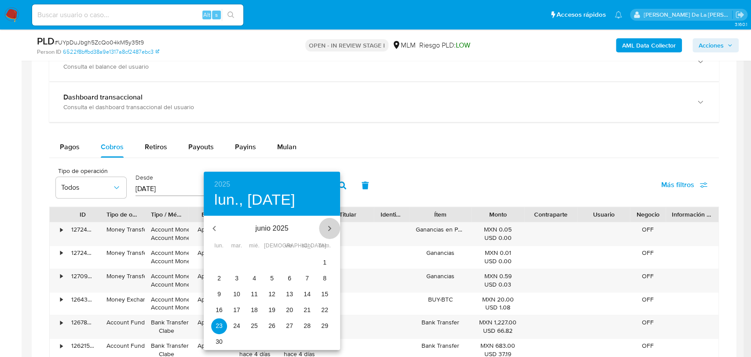
drag, startPoint x: 330, startPoint y: 230, endPoint x: 317, endPoint y: 249, distance: 23.4
click at [330, 230] on icon "button" at bounding box center [329, 228] width 11 height 11
click at [274, 330] on p "31" at bounding box center [271, 325] width 7 height 9
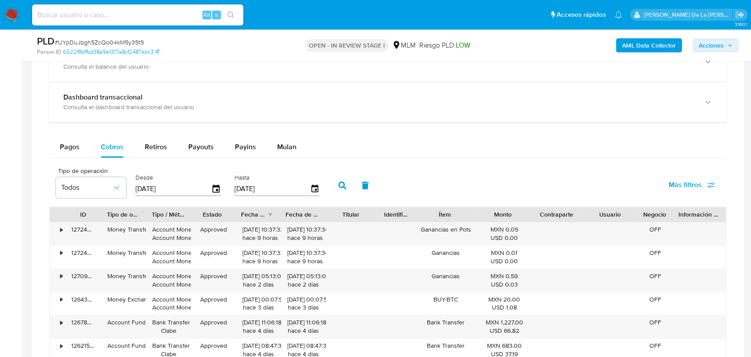
type input "31/07/2025"
click at [220, 189] on icon "button" at bounding box center [215, 188] width 15 height 15
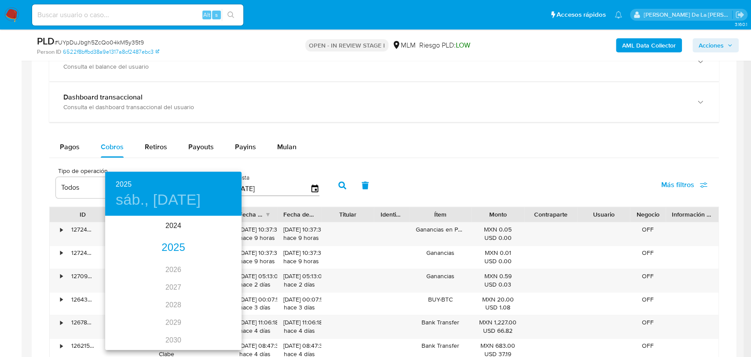
click at [170, 241] on div "2025" at bounding box center [173, 248] width 136 height 18
click at [123, 268] on div "abr." at bounding box center [127, 266] width 45 height 33
type input "01/04/2025"
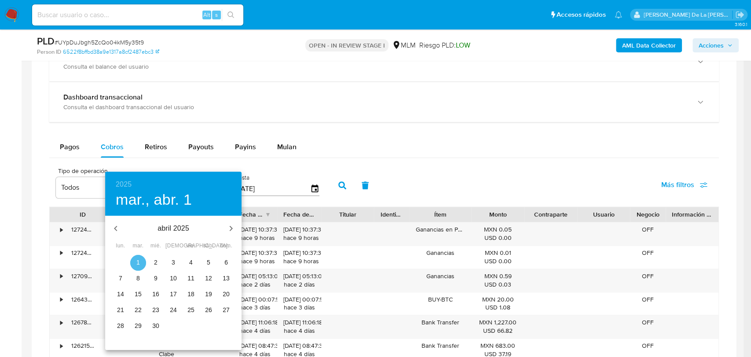
click at [141, 263] on span "1" at bounding box center [138, 262] width 16 height 9
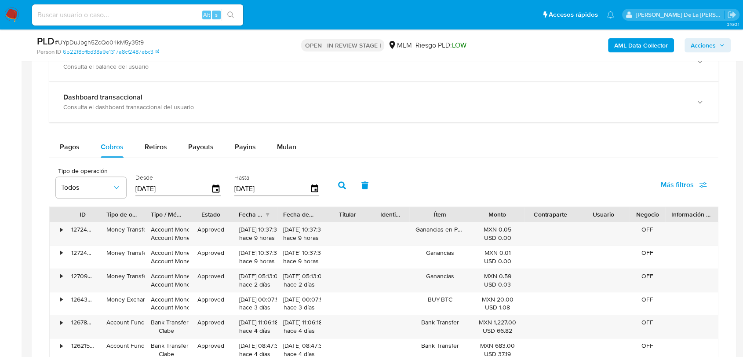
click at [337, 183] on button "button" at bounding box center [342, 185] width 23 height 21
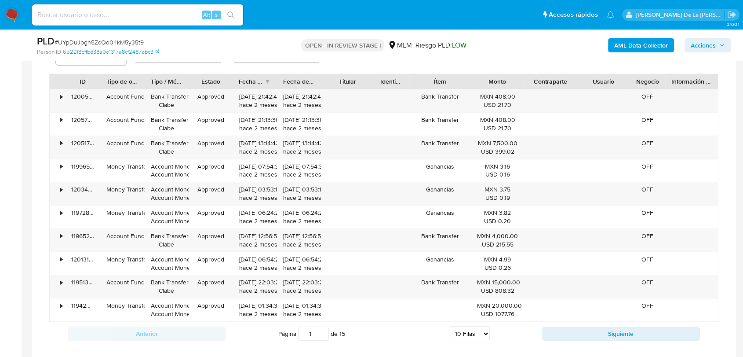
scroll to position [684, 0]
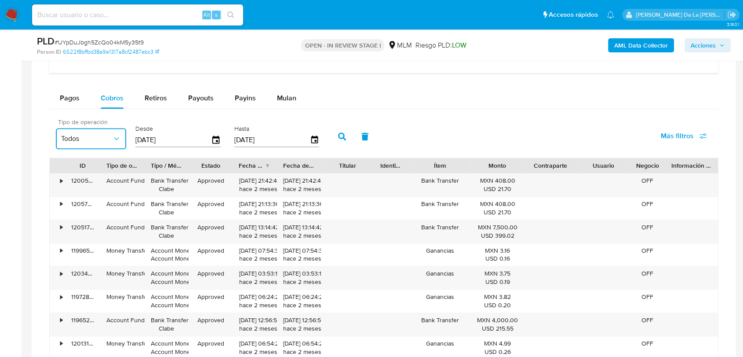
click at [103, 138] on span "Todos" at bounding box center [86, 138] width 51 height 9
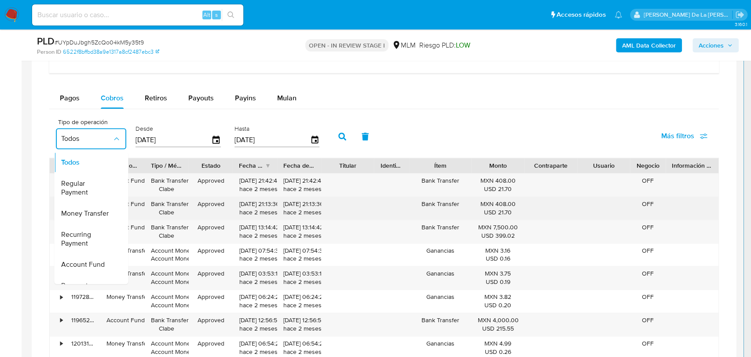
click at [91, 217] on div "Money Transfer" at bounding box center [86, 213] width 51 height 21
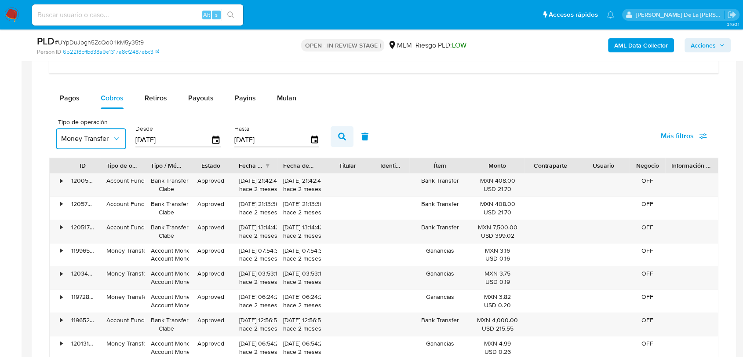
click at [336, 129] on button "button" at bounding box center [342, 136] width 23 height 21
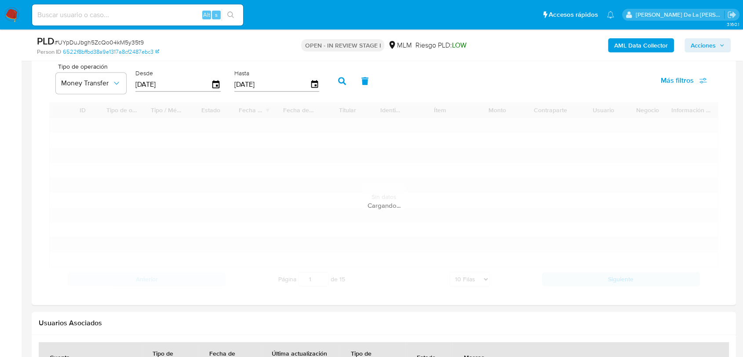
scroll to position [781, 0]
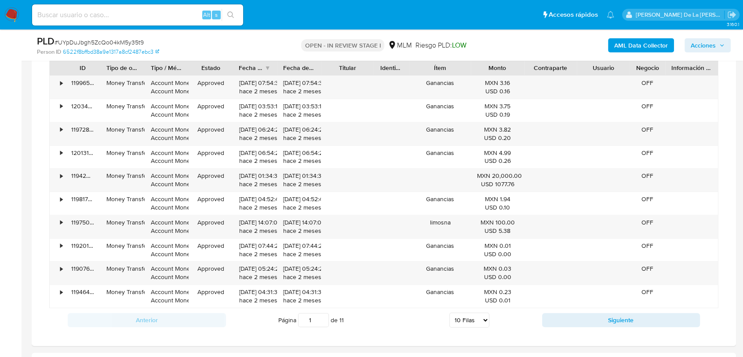
click at [620, 317] on button "Siguiente" at bounding box center [621, 320] width 158 height 14
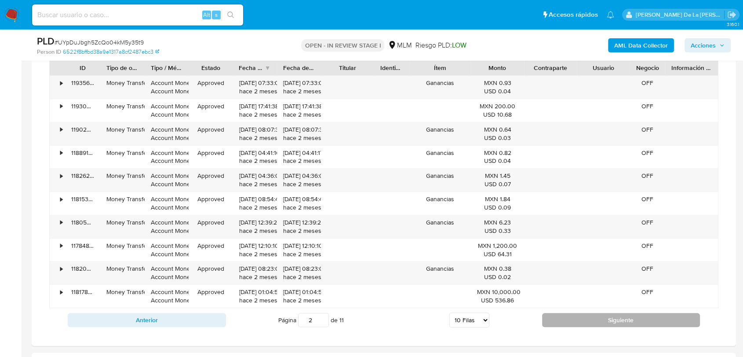
click at [618, 323] on button "Siguiente" at bounding box center [621, 320] width 158 height 14
click at [617, 325] on button "Siguiente" at bounding box center [621, 320] width 158 height 14
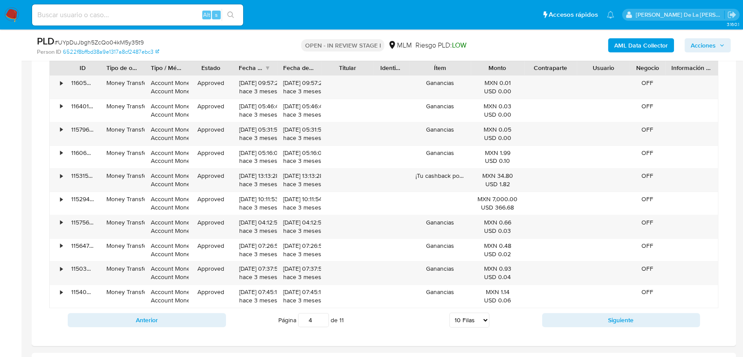
click at [617, 323] on button "Siguiente" at bounding box center [621, 320] width 158 height 14
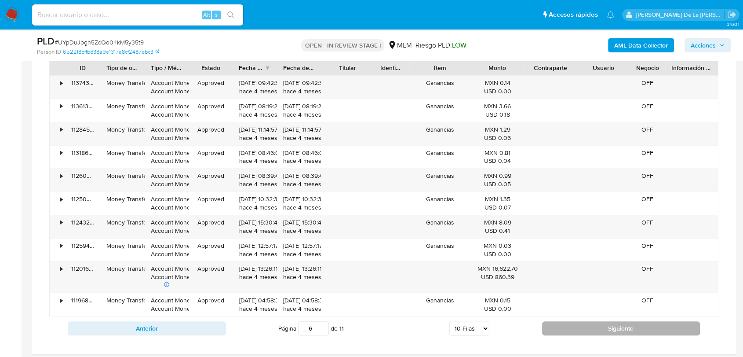
click at [577, 328] on button "Siguiente" at bounding box center [621, 328] width 158 height 14
type input "7"
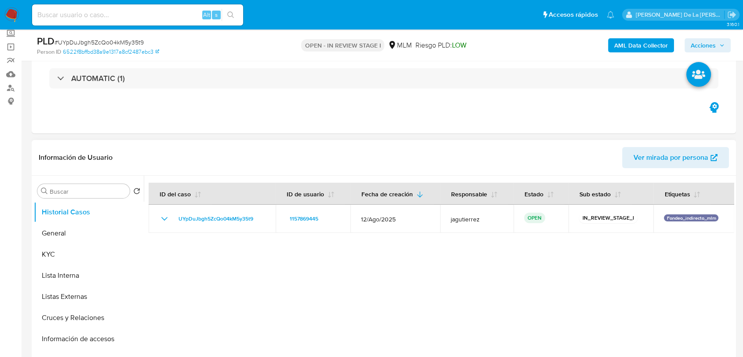
scroll to position [0, 0]
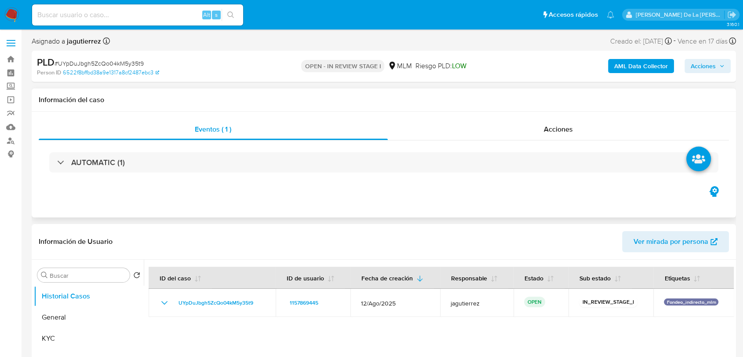
click at [193, 201] on div "Eventos ( 1 ) Acciones AUTOMATIC (1)" at bounding box center [384, 165] width 704 height 106
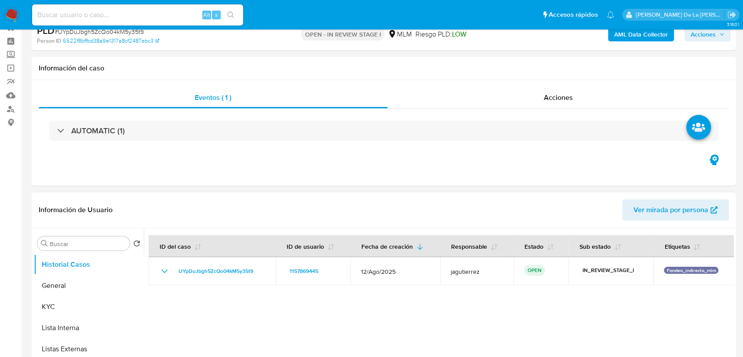
scroll to position [49, 0]
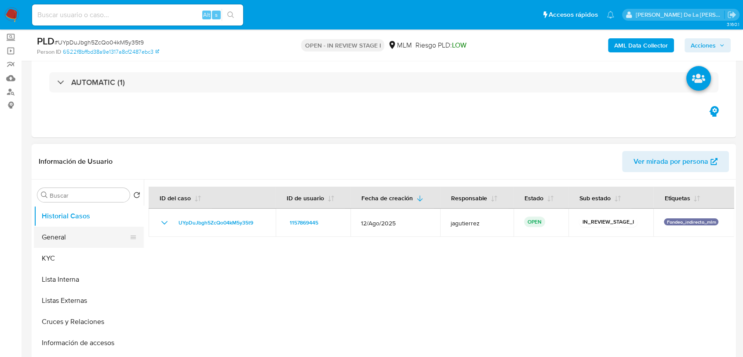
click at [82, 237] on button "General" at bounding box center [85, 236] width 103 height 21
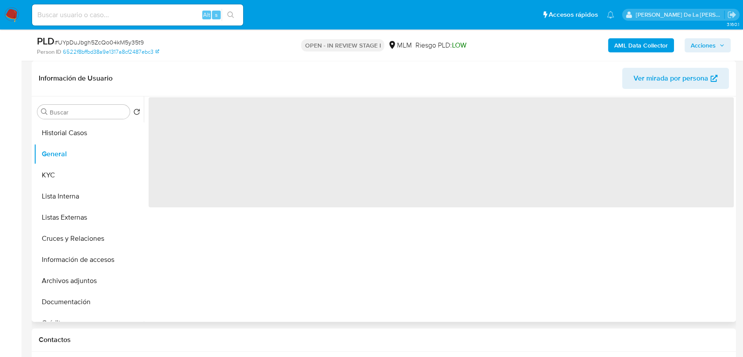
scroll to position [146, 0]
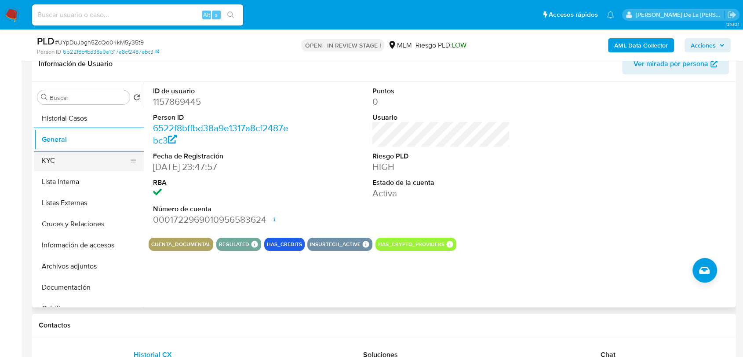
click at [57, 163] on button "KYC" at bounding box center [85, 160] width 103 height 21
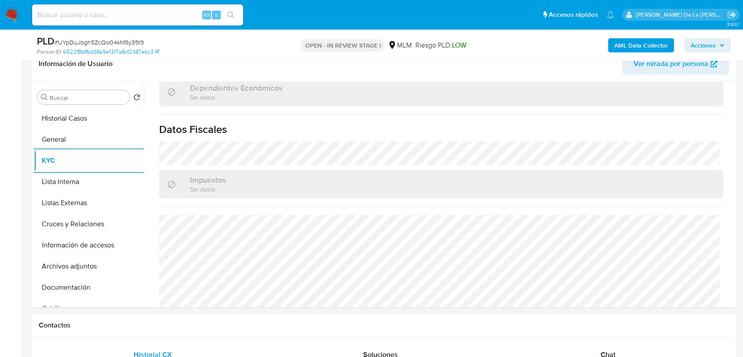
scroll to position [529, 0]
click at [88, 199] on button "Listas Externas" at bounding box center [85, 202] width 103 height 21
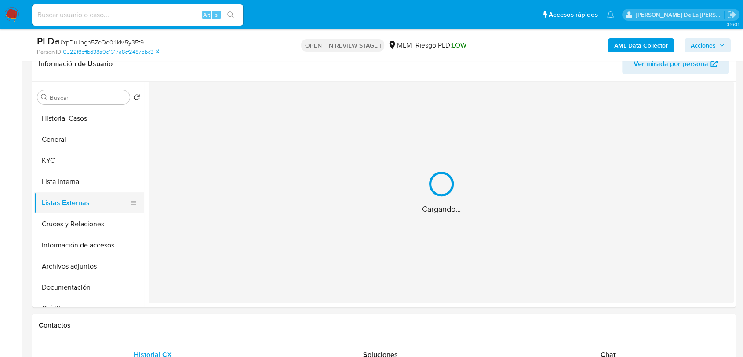
scroll to position [0, 0]
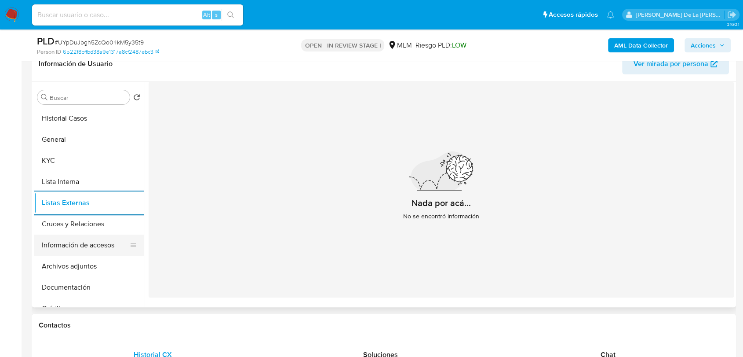
click at [73, 248] on button "Información de accesos" at bounding box center [85, 244] width 103 height 21
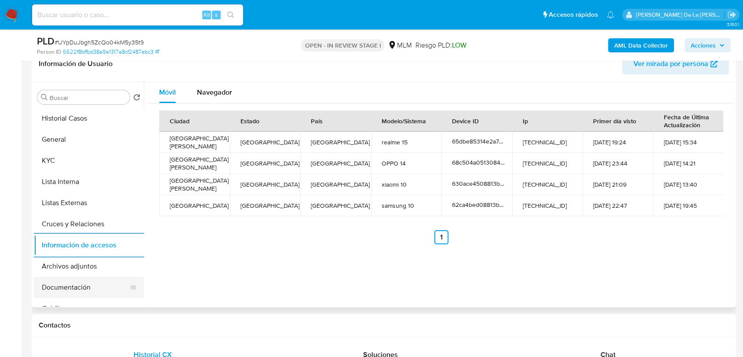
click at [60, 278] on button "Documentación" at bounding box center [85, 287] width 103 height 21
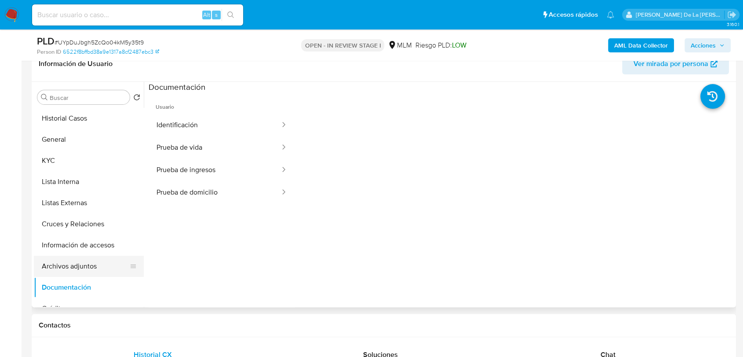
click at [75, 270] on button "Archivos adjuntos" at bounding box center [85, 265] width 103 height 21
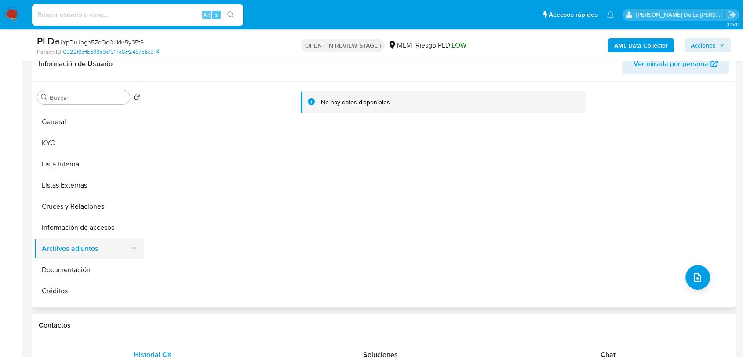
scroll to position [18, 0]
click at [77, 201] on button "Cruces y Relaciones" at bounding box center [85, 205] width 103 height 21
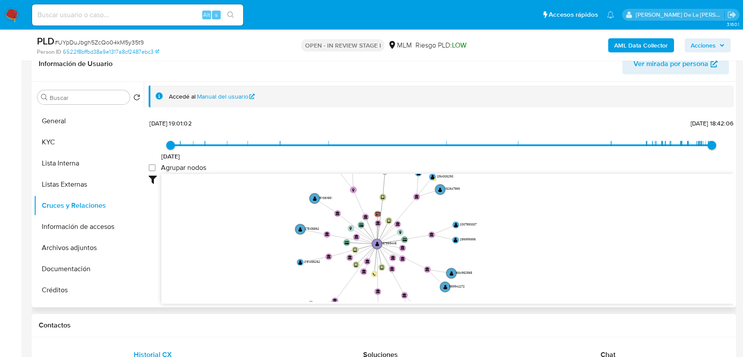
drag, startPoint x: 330, startPoint y: 244, endPoint x: 324, endPoint y: 280, distance: 36.7
click at [324, 280] on icon "device-62ca4bed08813b00183a46bd  user-1157869445  1157869445 user-1271994324 …" at bounding box center [447, 238] width 573 height 128
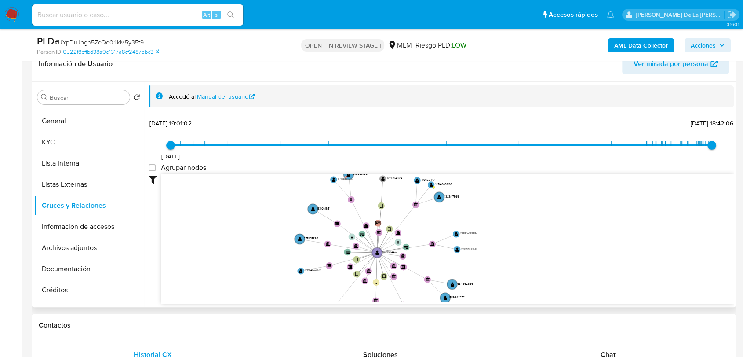
drag, startPoint x: 324, startPoint y: 280, endPoint x: 326, endPoint y: 258, distance: 22.1
click at [326, 258] on icon "device-62ca4bed08813b00183a46bd  user-1157869445  1157869445 user-1271994324 …" at bounding box center [447, 238] width 573 height 128
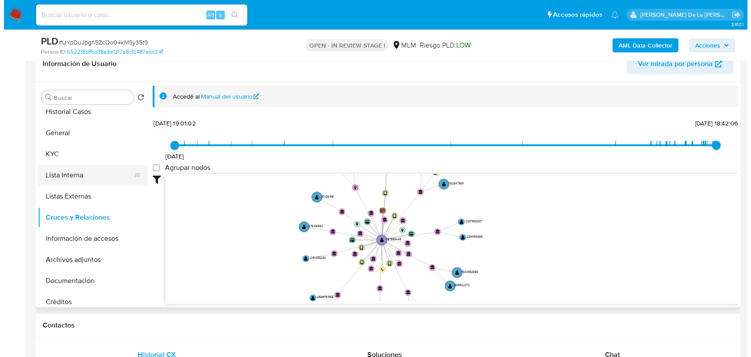
scroll to position [0, 0]
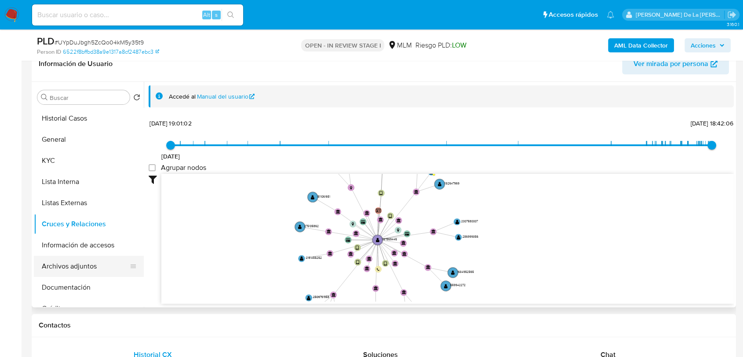
drag, startPoint x: 68, startPoint y: 260, endPoint x: 77, endPoint y: 258, distance: 9.4
click at [69, 261] on button "Archivos adjuntos" at bounding box center [85, 265] width 103 height 21
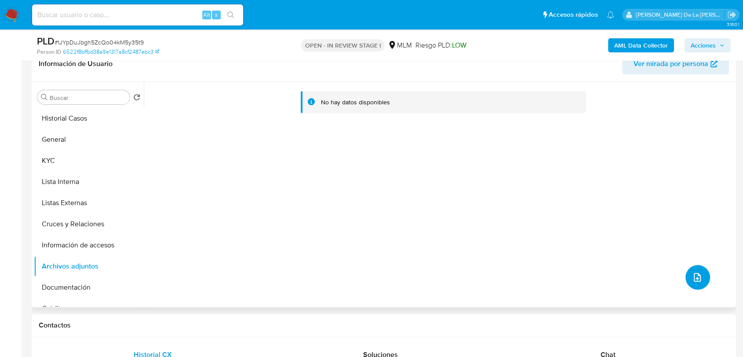
click at [692, 275] on icon "upload-file" at bounding box center [697, 277] width 11 height 11
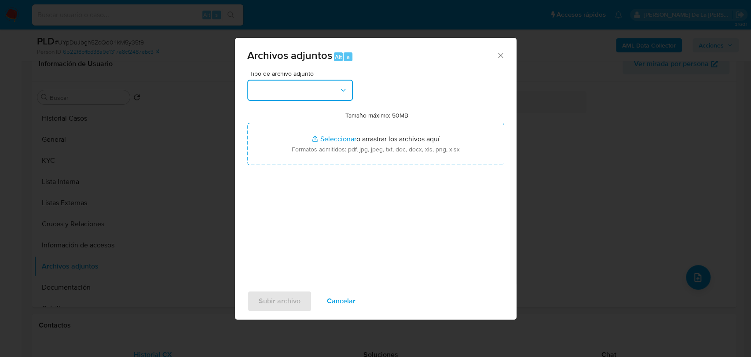
click at [321, 95] on button "button" at bounding box center [300, 90] width 106 height 21
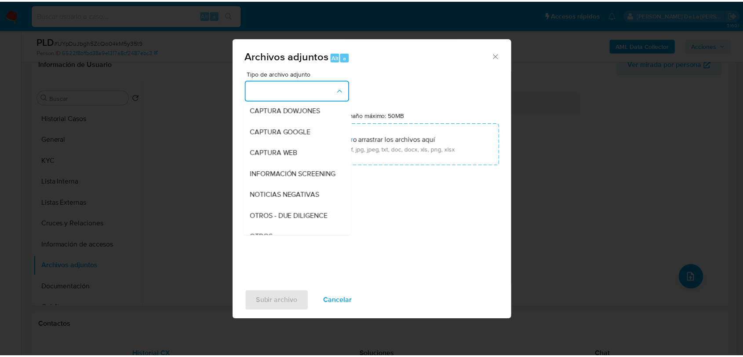
scroll to position [46, 0]
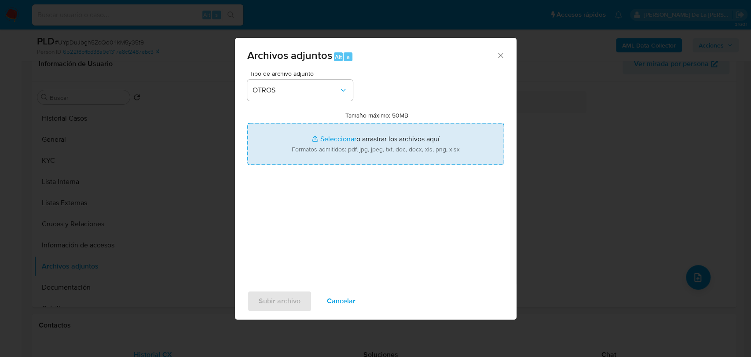
type input "C:\fakepath\1157869445_ELIAS MORALES JUAREZ_AGO2025.pdf"
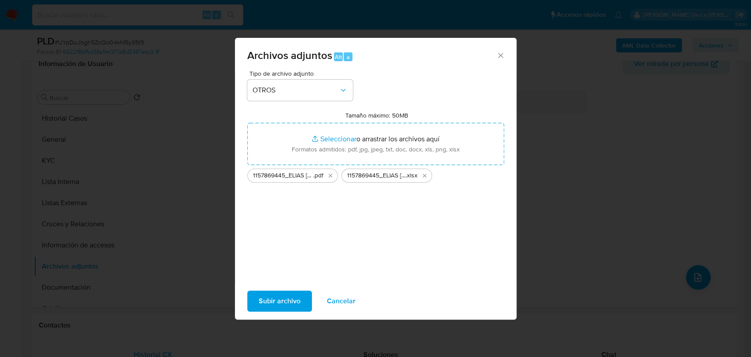
click at [270, 304] on span "Subir archivo" at bounding box center [280, 300] width 42 height 19
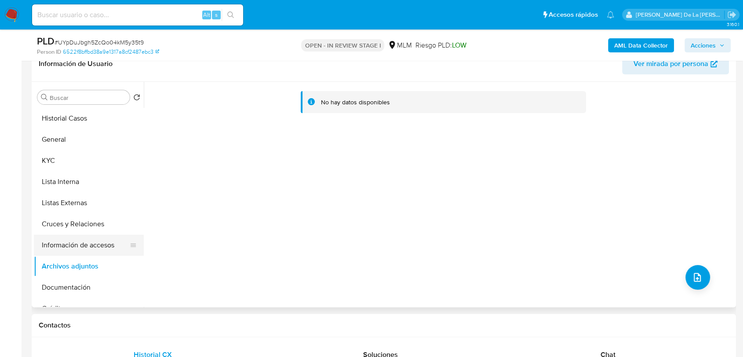
drag, startPoint x: 73, startPoint y: 243, endPoint x: 72, endPoint y: 252, distance: 9.2
click at [73, 241] on button "Información de accesos" at bounding box center [85, 244] width 103 height 21
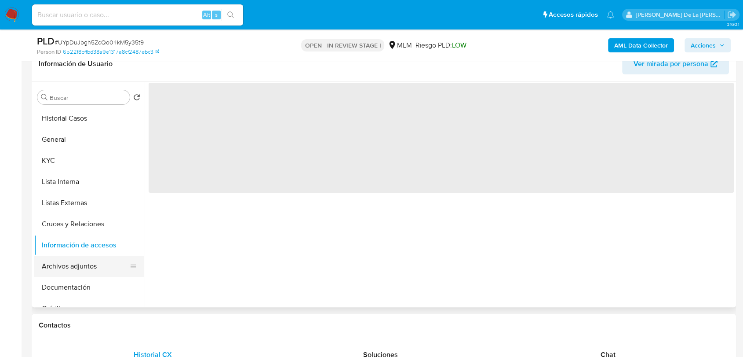
click at [63, 269] on button "Archivos adjuntos" at bounding box center [85, 265] width 103 height 21
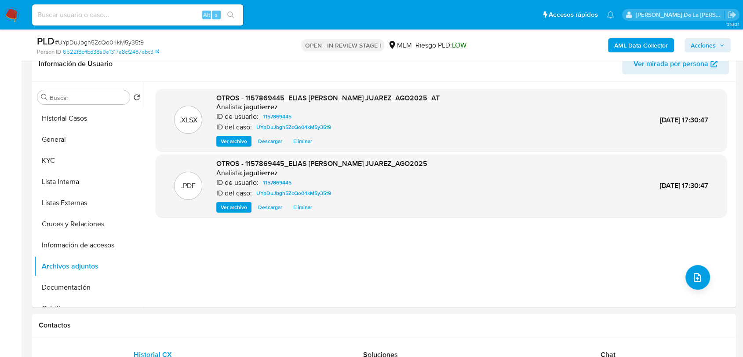
click at [717, 40] on span "Acciones" at bounding box center [708, 45] width 34 height 12
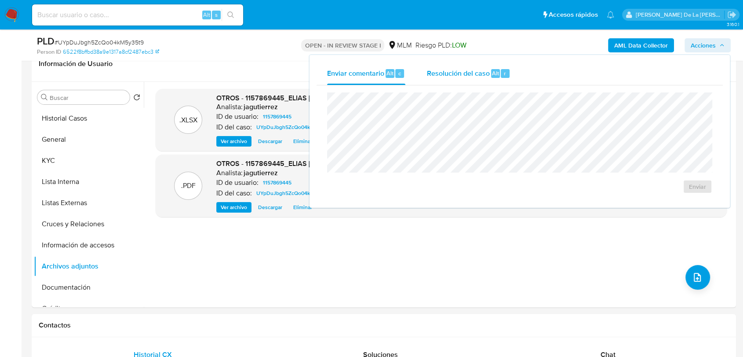
click at [471, 77] on span "Resolución del caso" at bounding box center [458, 73] width 63 height 10
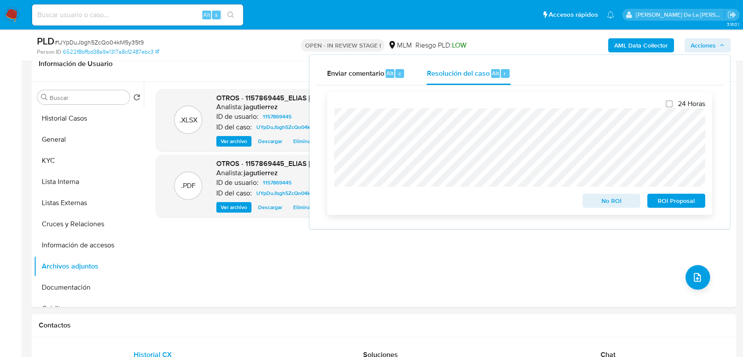
click at [604, 201] on span "No ROI" at bounding box center [612, 200] width 46 height 12
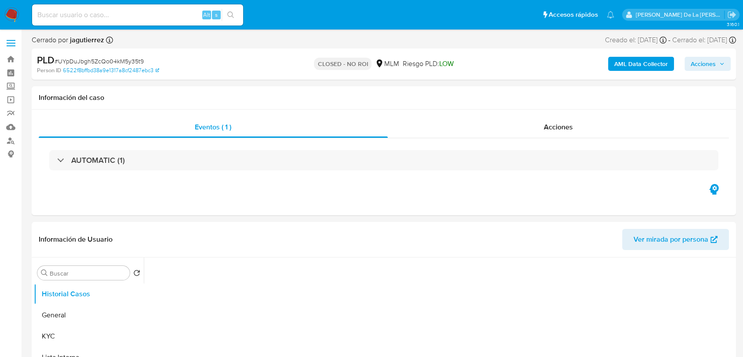
select select "10"
